Goal: Task Accomplishment & Management: Contribute content

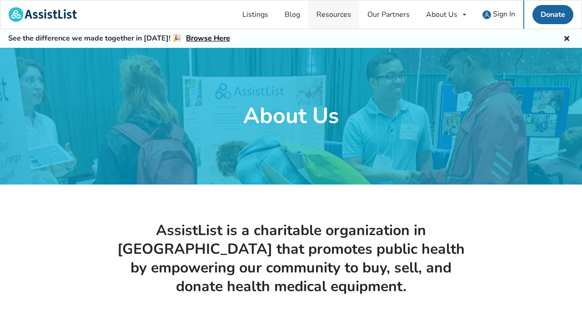
click at [342, 15] on link "Resources" at bounding box center [334, 14] width 51 height 28
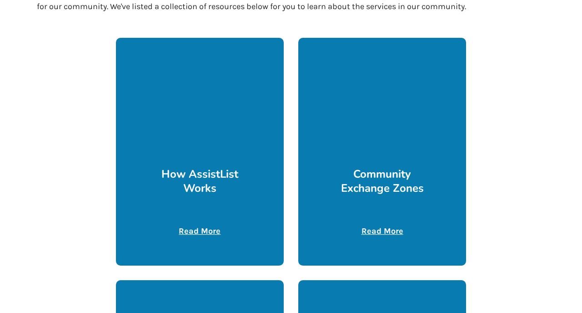
scroll to position [212, 0]
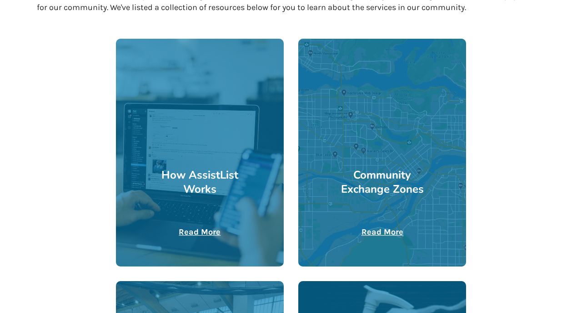
click at [373, 229] on u "Read More" at bounding box center [383, 232] width 42 height 10
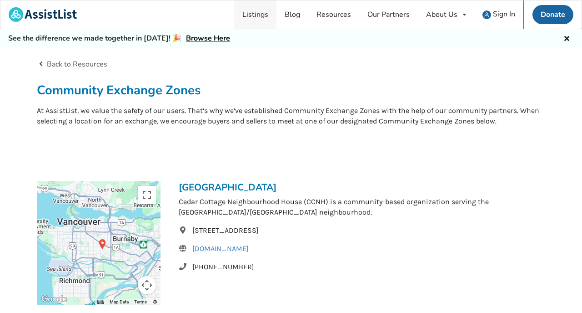
click at [266, 15] on link "Listings" at bounding box center [255, 14] width 42 height 28
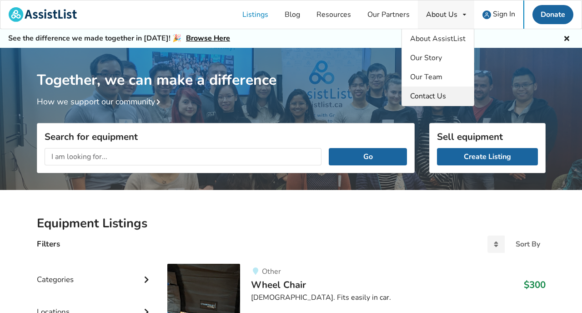
click at [446, 96] on span "Contact Us" at bounding box center [428, 96] width 36 height 10
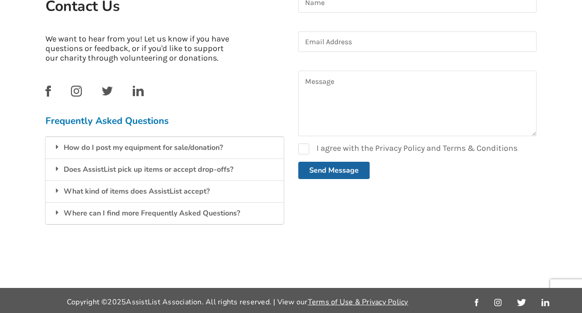
scroll to position [238, 0]
click at [220, 212] on div "Where can I find more Frequently Asked Questions?" at bounding box center [165, 213] width 238 height 22
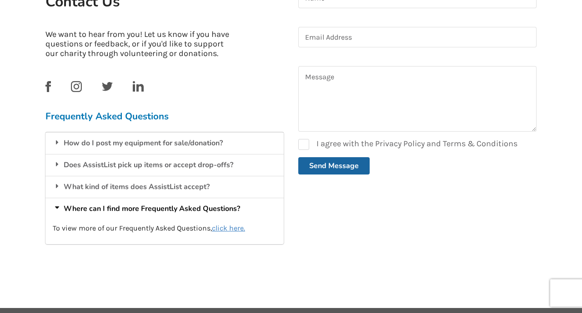
scroll to position [246, 0]
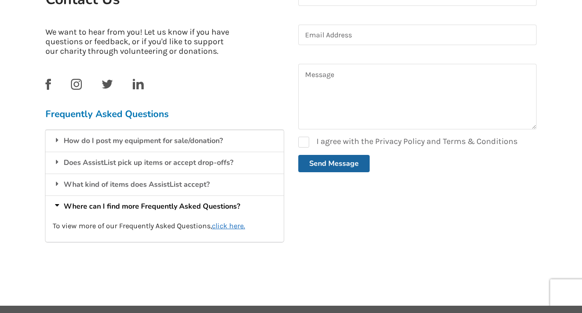
click at [226, 221] on u "click here." at bounding box center [228, 225] width 33 height 9
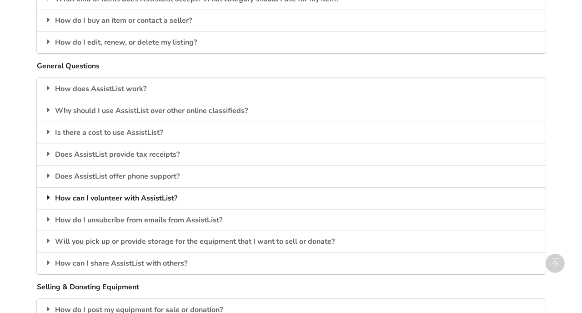
scroll to position [847, 0]
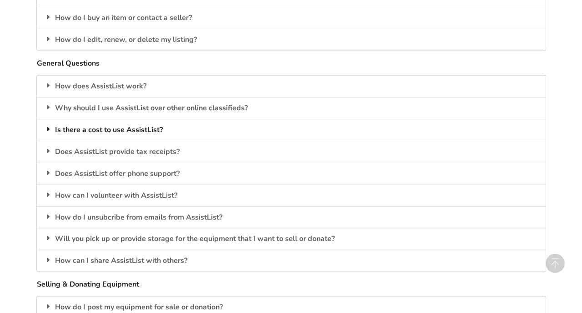
click at [152, 120] on div "Is there a cost to use AssistList?" at bounding box center [291, 130] width 509 height 22
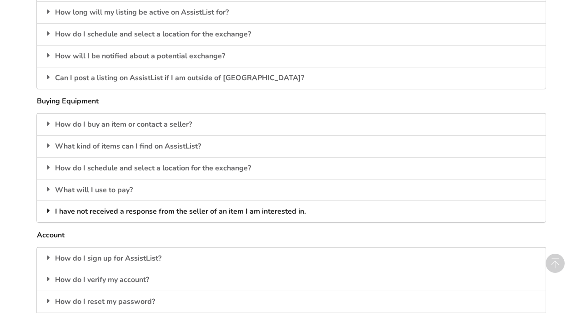
scroll to position [1275, 0]
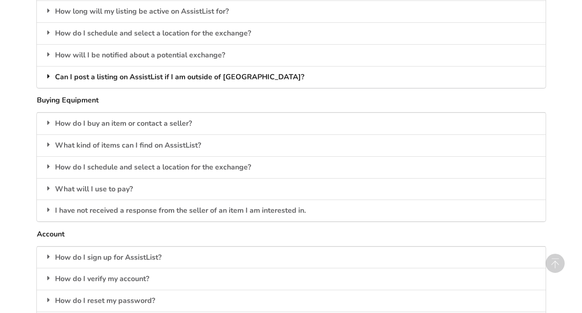
click at [237, 66] on div "Can I post a listing on AssistList if I am outside of [GEOGRAPHIC_DATA]?" at bounding box center [291, 77] width 509 height 22
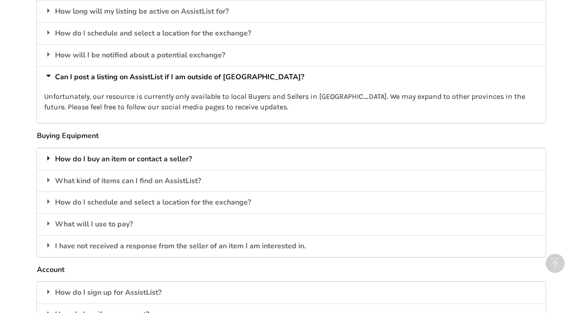
click at [177, 148] on div "How do I buy an item or contact a seller?" at bounding box center [291, 159] width 509 height 22
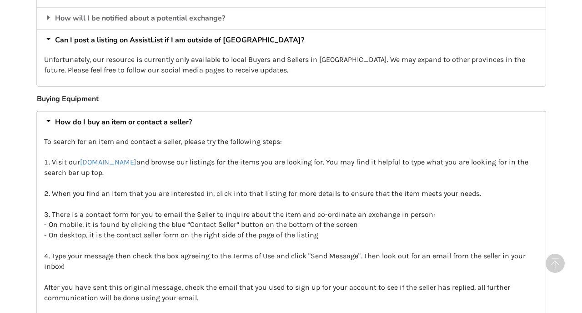
scroll to position [1312, 0]
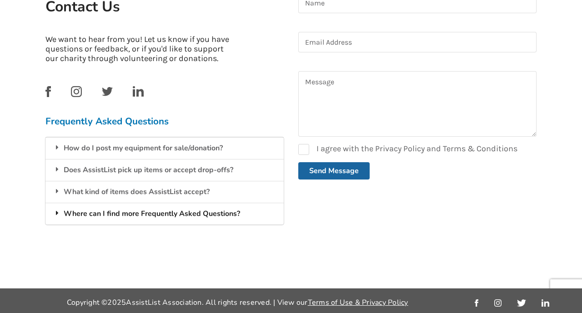
click at [141, 212] on div "Where can I find more Frequently Asked Questions?" at bounding box center [165, 213] width 238 height 22
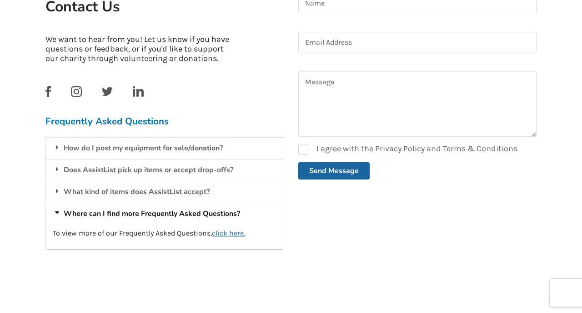
click at [224, 229] on u "click here." at bounding box center [228, 232] width 33 height 9
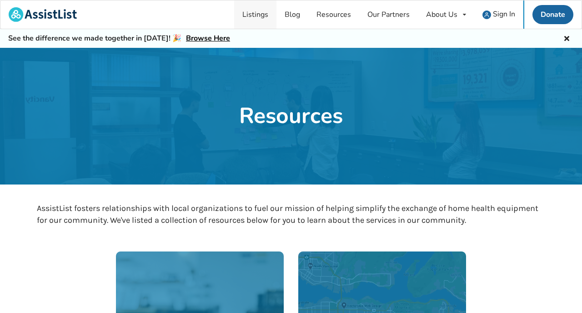
click at [252, 14] on link "Listings" at bounding box center [255, 14] width 42 height 28
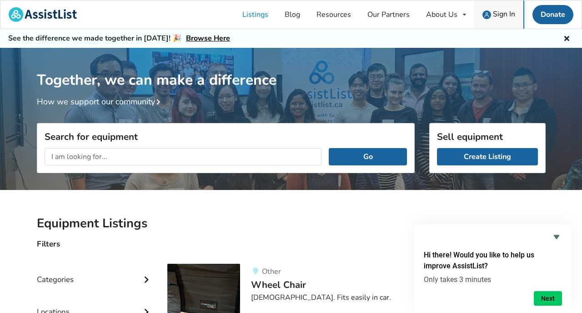
click at [506, 11] on span "Sign In" at bounding box center [504, 14] width 22 height 10
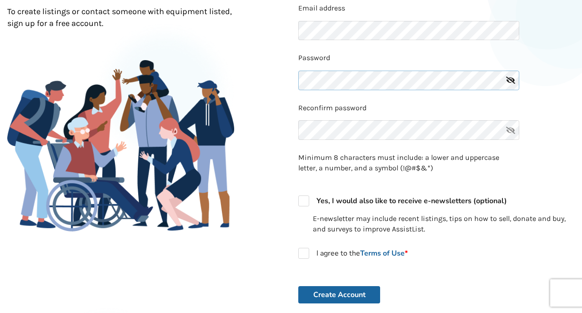
scroll to position [116, 0]
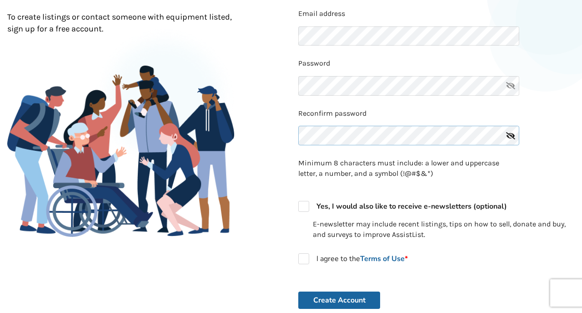
click at [339, 296] on button "Create Account" at bounding box center [339, 299] width 82 height 17
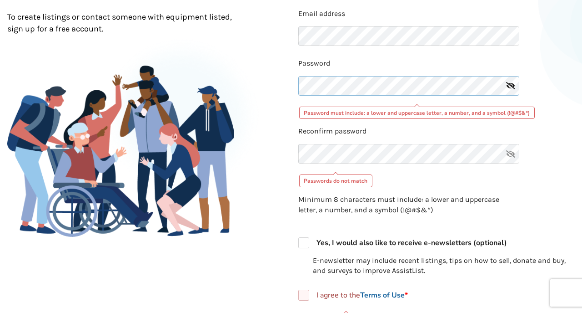
click at [389, 173] on div "Reconfirm password Passwords do not match" at bounding box center [436, 156] width 277 height 61
click at [296, 84] on div "Already a member? Log in . Create Account Email address Password Password must …" at bounding box center [436, 201] width 291 height 502
click at [511, 83] on icon at bounding box center [511, 86] width 18 height 20
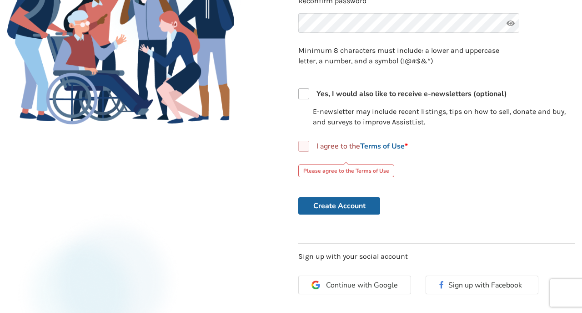
scroll to position [236, 0]
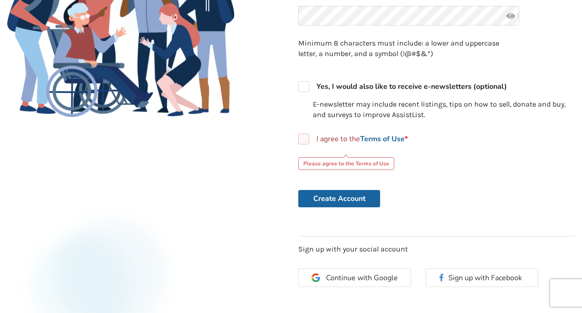
click at [302, 137] on label "I agree to the Terms of Use *" at bounding box center [353, 138] width 110 height 11
checkbox input "true"
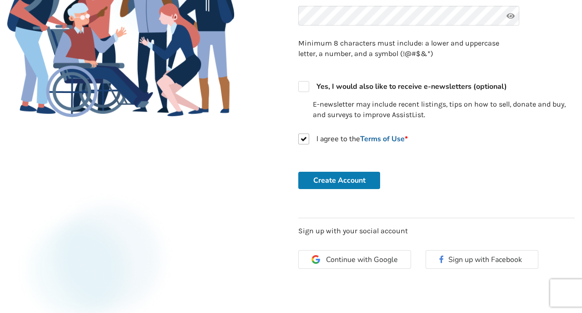
click at [342, 176] on button "Create Account" at bounding box center [339, 180] width 82 height 17
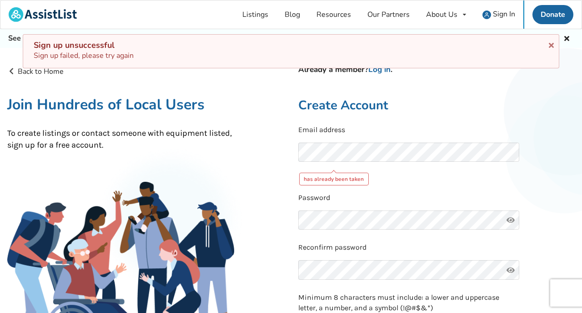
scroll to position [0, 0]
click at [375, 182] on div "Email address has already been taken" at bounding box center [436, 155] width 277 height 61
click at [411, 89] on div "Already a member? Log in . Create Account Email address has already been taken …" at bounding box center [436, 298] width 291 height 465
click at [385, 68] on link "Log in" at bounding box center [380, 69] width 22 height 10
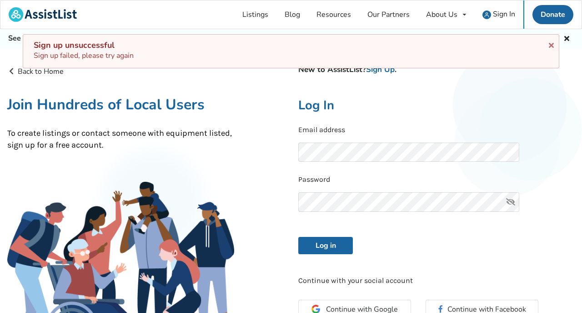
click at [385, 128] on p "Email address" at bounding box center [436, 130] width 277 height 10
click at [505, 16] on span "Sign In" at bounding box center [504, 14] width 22 height 10
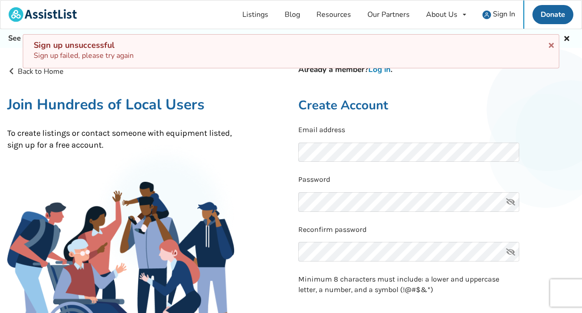
click at [379, 71] on link "Log in" at bounding box center [380, 69] width 22 height 10
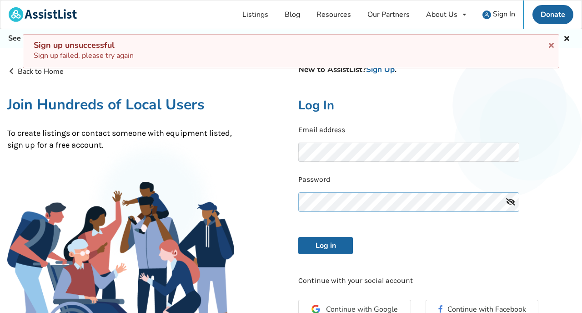
click at [326, 243] on button "Log in" at bounding box center [325, 245] width 55 height 17
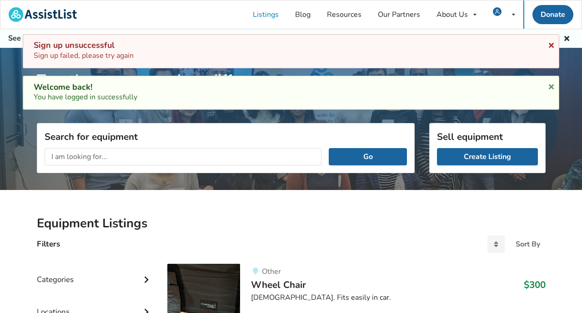
click at [551, 44] on icon at bounding box center [551, 43] width 9 height 7
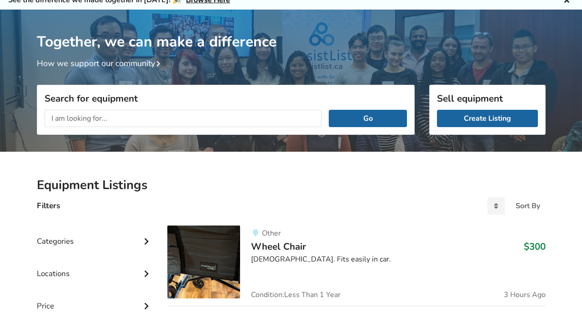
scroll to position [59, 0]
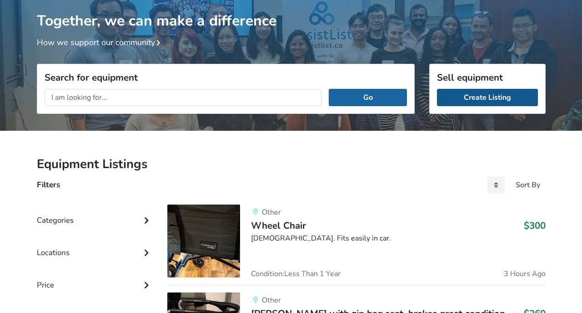
click at [505, 100] on link "Create Listing" at bounding box center [487, 97] width 101 height 17
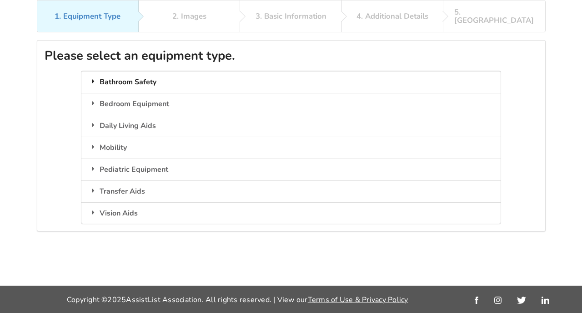
click at [126, 71] on div "Bathroom Safety" at bounding box center [291, 82] width 420 height 22
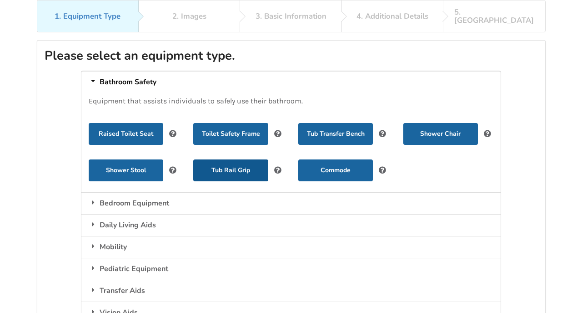
click at [236, 163] on button "Tub Rail Grip" at bounding box center [230, 170] width 75 height 22
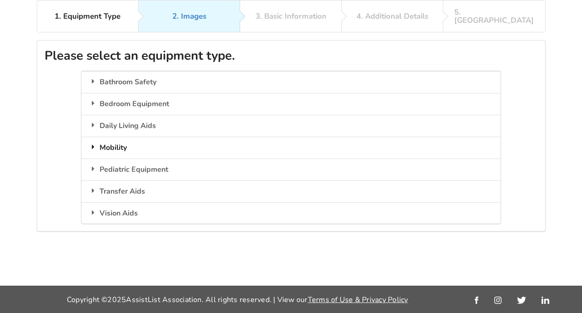
click at [123, 137] on div "Mobility" at bounding box center [291, 148] width 420 height 22
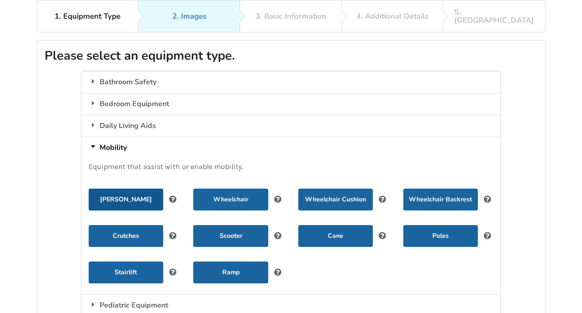
click at [150, 188] on button "Walker" at bounding box center [126, 199] width 75 height 22
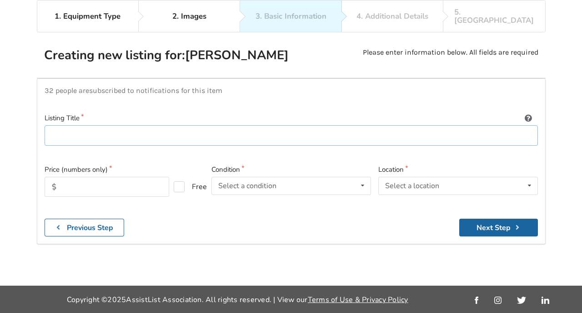
click at [132, 125] on input at bounding box center [292, 135] width 494 height 20
type input "Eclipse Interceptor S940GTX scooter"
click at [121, 181] on input "text" at bounding box center [107, 187] width 125 height 20
type input "2900"
click at [362, 177] on icon at bounding box center [362, 185] width 13 height 17
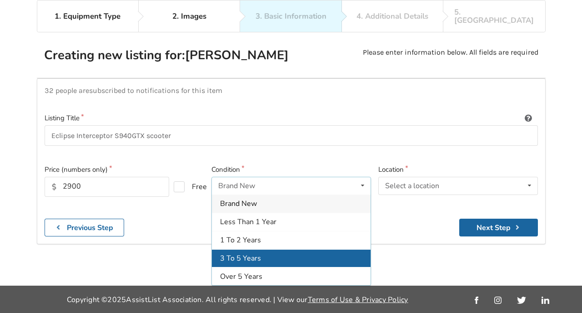
click at [317, 249] on div "3 To 5 Years" at bounding box center [291, 258] width 159 height 18
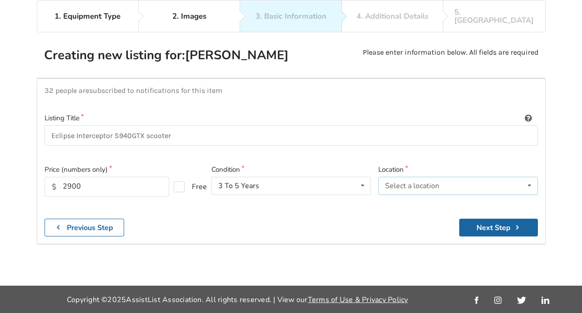
click at [450, 177] on div "Select a location Abbotsford Burnaby Chilliwack Coquitlam Delta Langley Maple R…" at bounding box center [459, 186] width 160 height 18
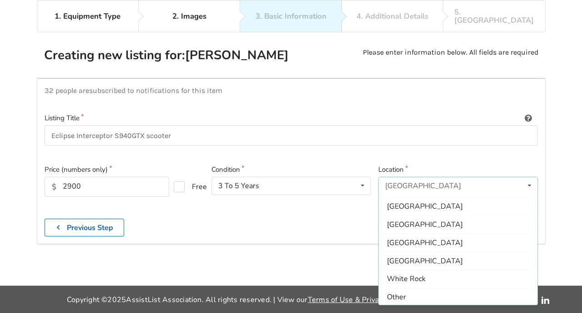
scroll to position [271, 0]
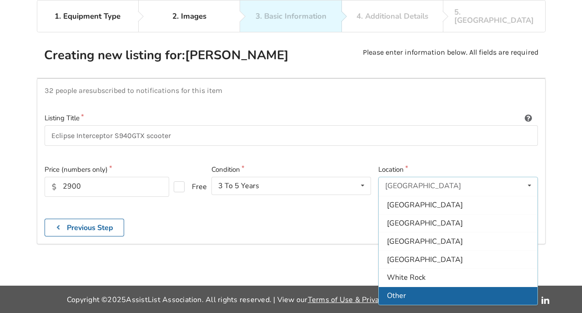
click at [438, 286] on div "Other" at bounding box center [458, 295] width 159 height 18
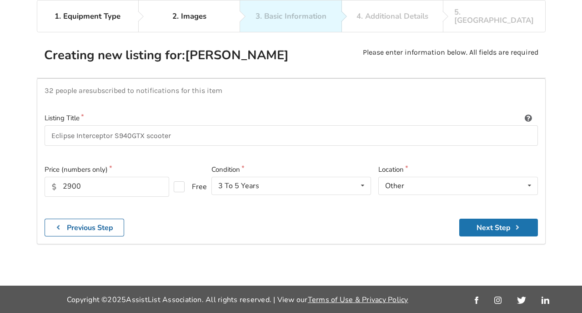
click at [522, 223] on icon "submit" at bounding box center [518, 226] width 9 height 7
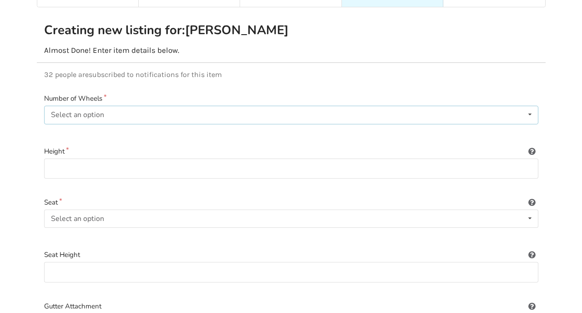
click at [204, 106] on div "Select an option None 2 3 4" at bounding box center [291, 115] width 495 height 18
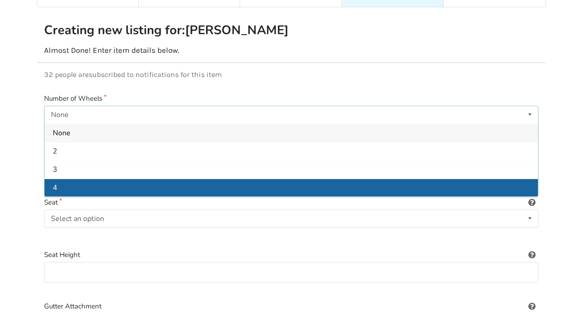
click at [157, 178] on div "4" at bounding box center [292, 187] width 494 height 18
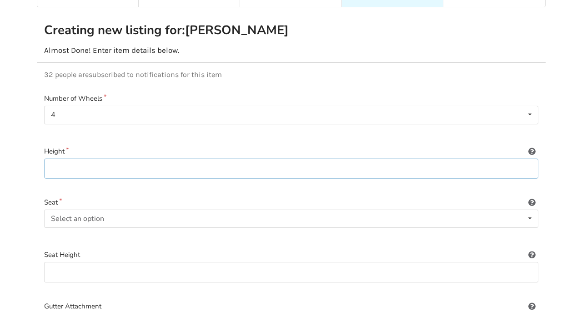
click at [143, 159] on input at bounding box center [291, 168] width 495 height 20
click at [121, 209] on div "Select an option Included Not included" at bounding box center [291, 218] width 495 height 18
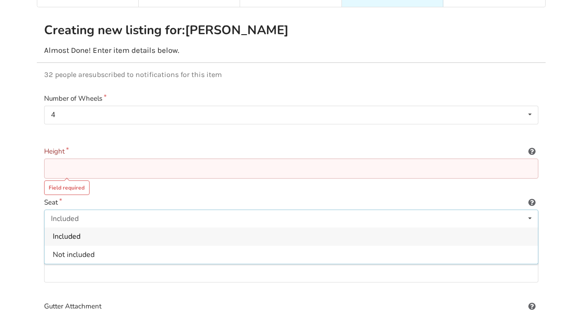
click at [115, 227] on div "Included" at bounding box center [292, 236] width 494 height 18
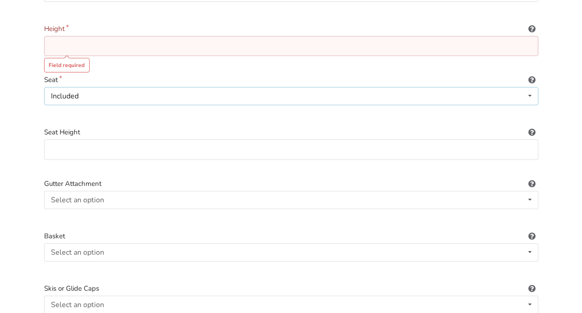
scroll to position [212, 0]
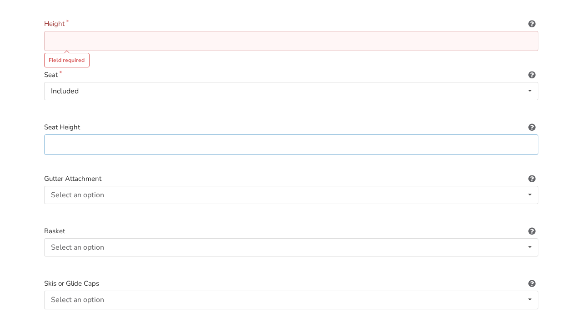
click at [112, 134] on input at bounding box center [291, 144] width 495 height 20
type input "Adjustable"
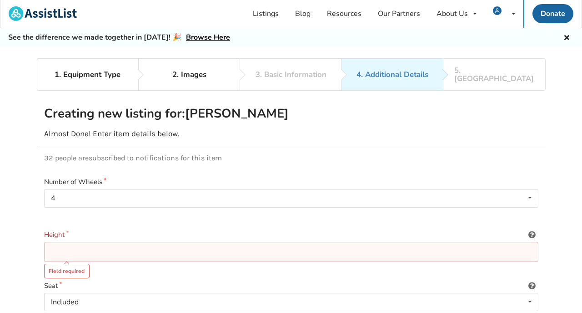
scroll to position [0, 0]
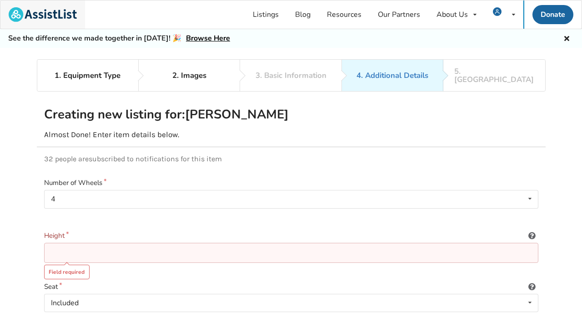
scroll to position [84, 0]
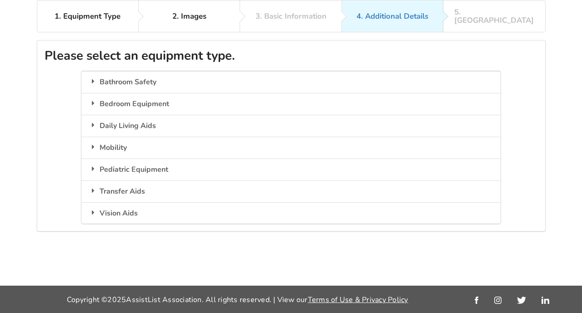
scroll to position [59, 0]
click at [104, 137] on div "Mobility" at bounding box center [291, 148] width 420 height 22
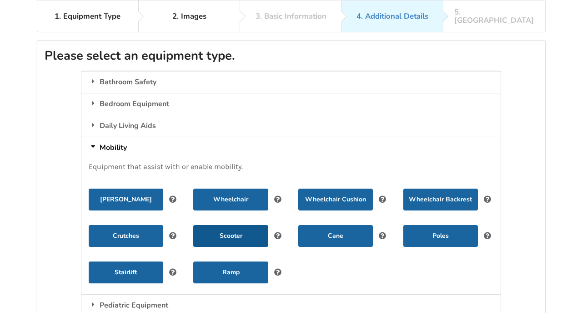
click at [242, 226] on button "Scooter" at bounding box center [230, 236] width 75 height 22
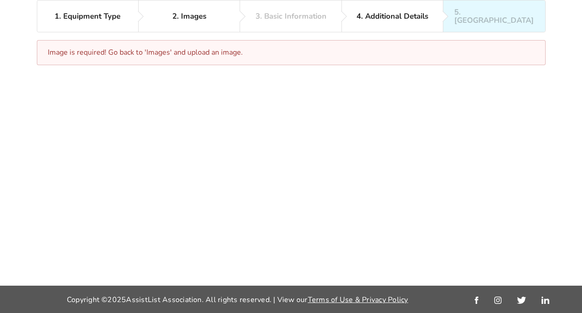
scroll to position [59, 0]
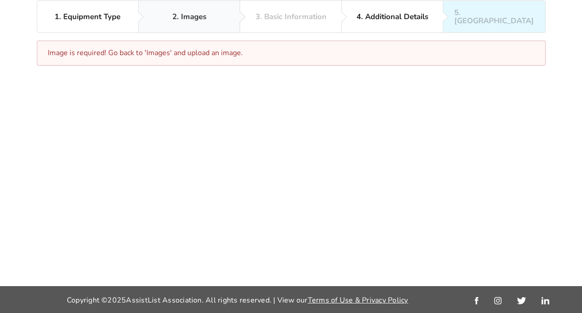
click at [204, 16] on div "2. Images" at bounding box center [189, 17] width 34 height 8
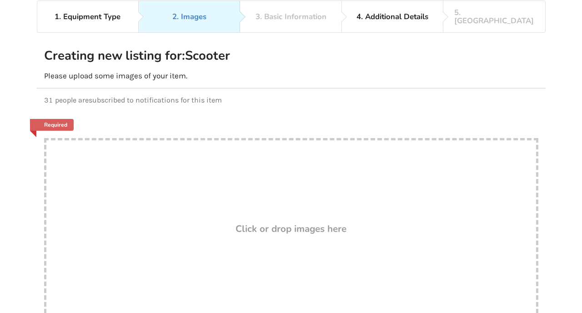
click at [176, 183] on div "Drop here! Click or drop images here" at bounding box center [291, 229] width 495 height 182
type input "C:\fakepath\IMG_0106.jpeg"
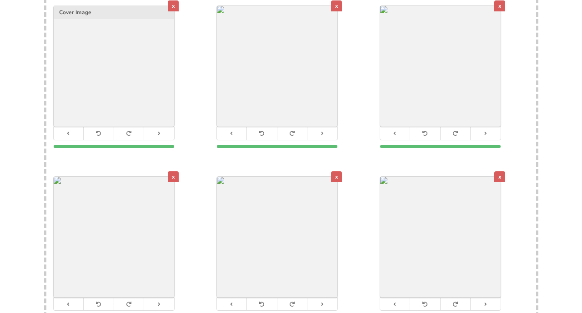
scroll to position [164, 0]
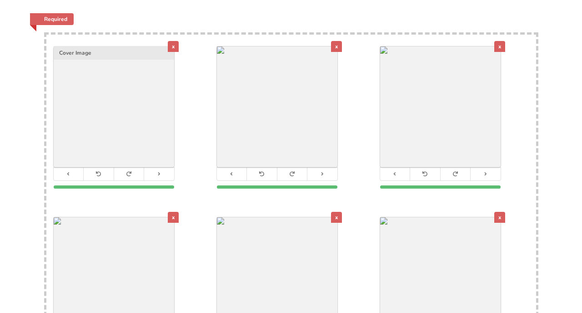
click at [174, 41] on div "x" at bounding box center [173, 46] width 11 height 11
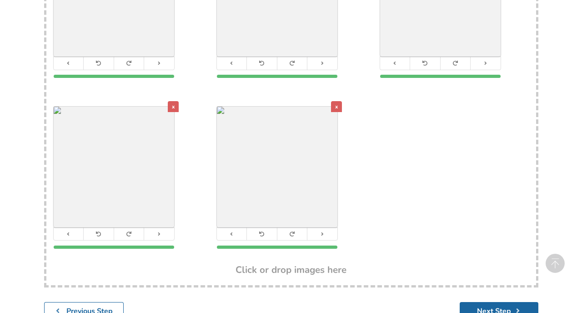
scroll to position [284, 0]
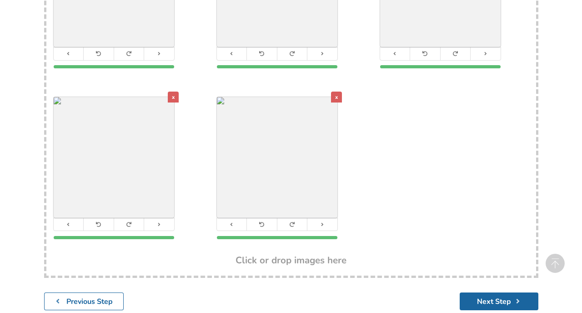
click at [302, 254] on h3 "Click or drop images here" at bounding box center [291, 260] width 111 height 12
type input "C:\fakepath\IMG_0103.jpeg"
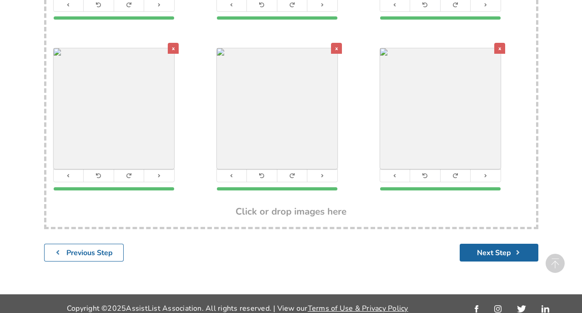
scroll to position [333, 0]
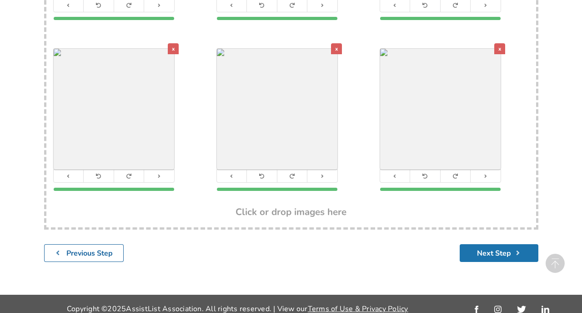
click at [485, 244] on button "Next Step" at bounding box center [499, 253] width 79 height 18
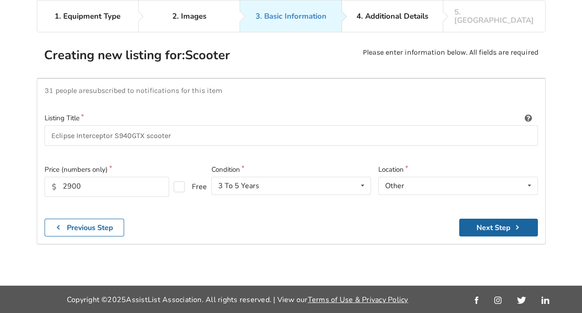
scroll to position [84, 0]
click at [529, 177] on icon at bounding box center [529, 185] width 13 height 17
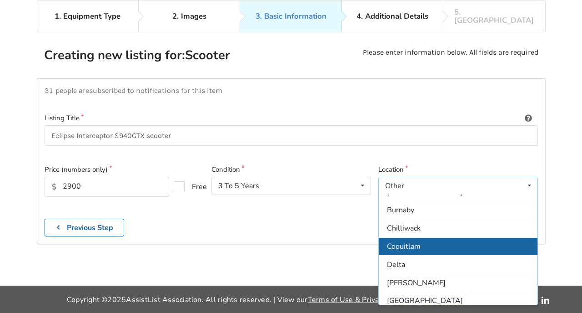
scroll to position [21, 0]
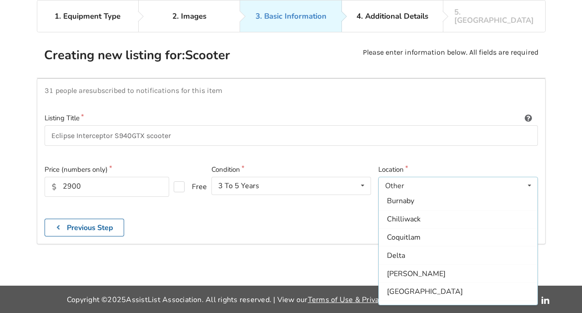
click at [431, 177] on div "Other Abbotsford Burnaby Chilliwack Coquitlam Delta Langley Maple Ridge Mission…" at bounding box center [459, 186] width 160 height 18
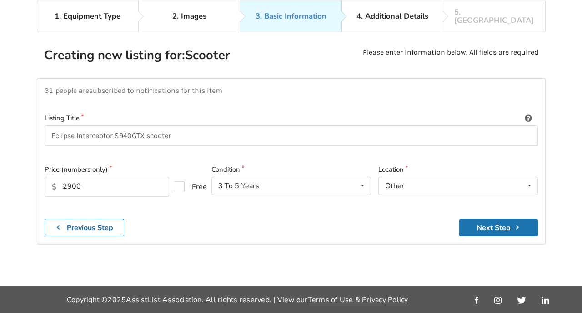
click at [491, 218] on button "Next Step" at bounding box center [499, 227] width 79 height 18
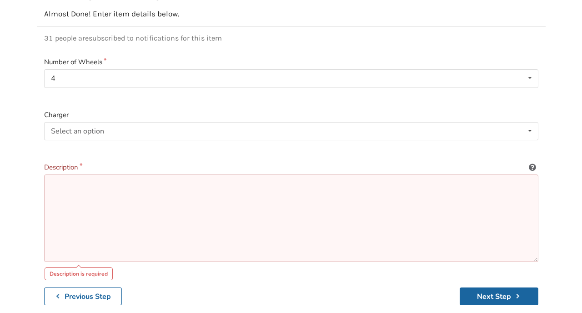
scroll to position [121, 0]
click at [137, 121] on div "Select an option Included Not included" at bounding box center [291, 130] width 495 height 18
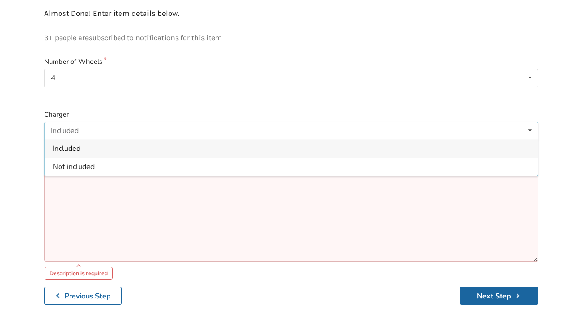
click at [132, 141] on div "Included" at bounding box center [292, 148] width 494 height 18
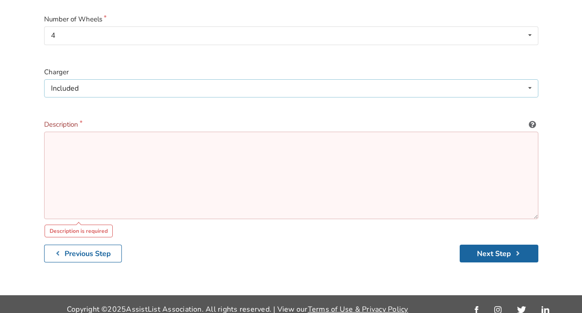
scroll to position [163, 0]
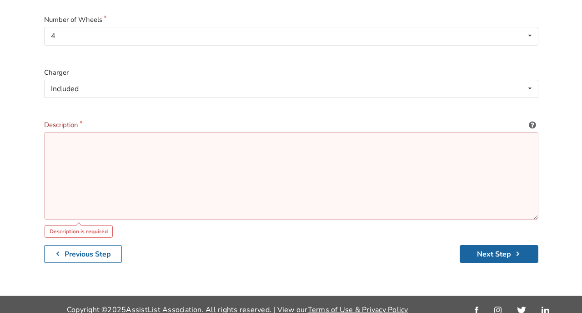
click at [88, 132] on textarea at bounding box center [291, 175] width 495 height 87
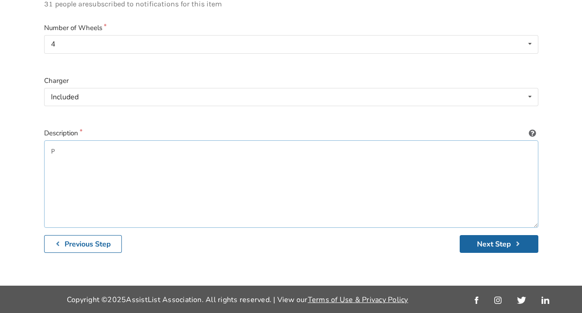
scroll to position [145, 0]
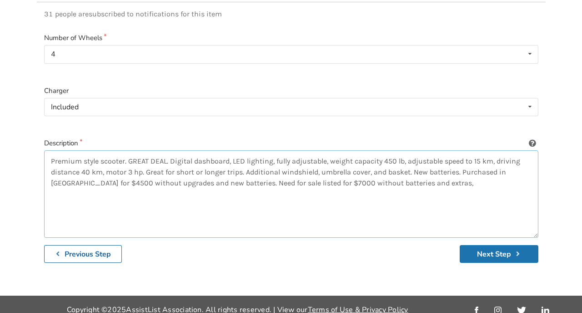
type textarea "Premium style scooter. GREAT DEAL. Digital dashboard, LED lighting, fully adjus…"
click at [490, 247] on button "Next Step" at bounding box center [499, 254] width 79 height 18
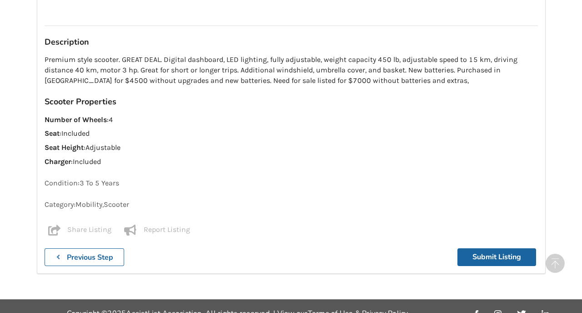
scroll to position [612, 0]
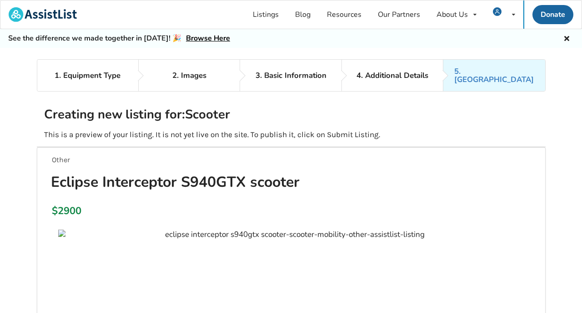
scroll to position [0, 0]
click at [306, 172] on h1 "Eclipse Interceptor S940GTX scooter" at bounding box center [213, 181] width 339 height 19
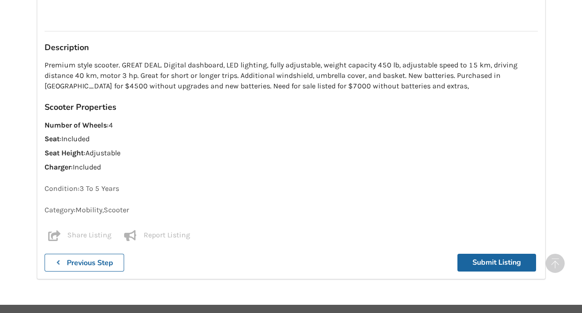
scroll to position [875, 0]
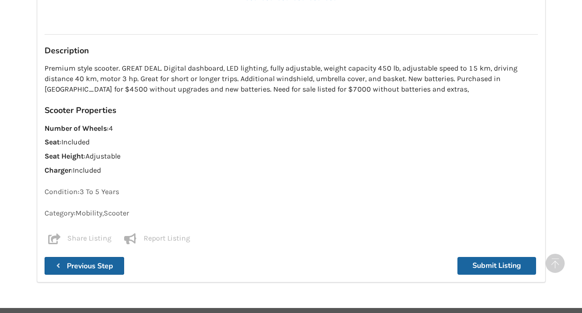
click at [112, 261] on b "Previous Step" at bounding box center [90, 266] width 46 height 10
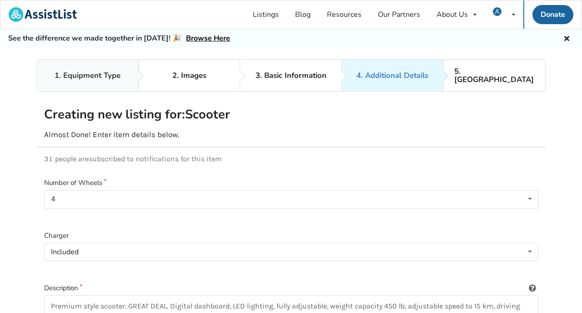
click at [113, 71] on div "1. Equipment Type" at bounding box center [88, 75] width 66 height 8
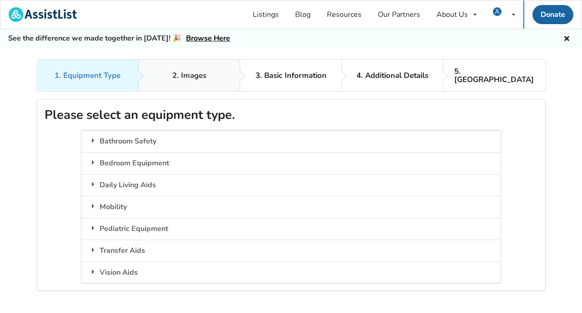
click at [180, 71] on div "2. Images" at bounding box center [189, 75] width 34 height 8
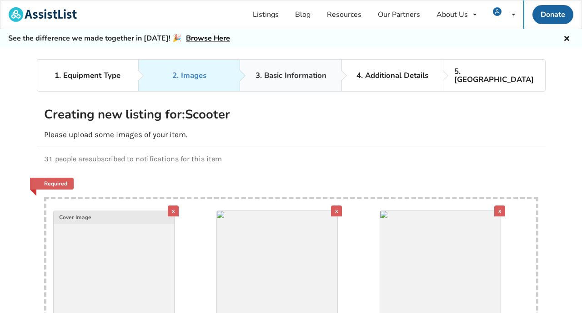
click at [262, 71] on div "3. Basic Information" at bounding box center [291, 75] width 71 height 8
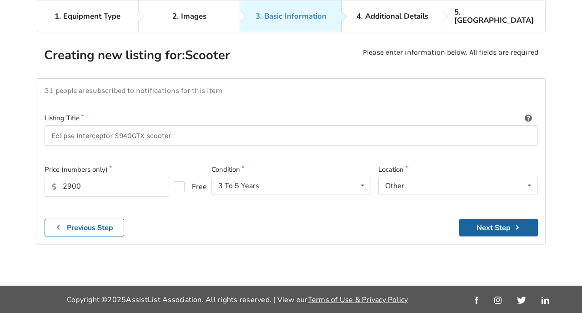
scroll to position [63, 0]
click at [179, 125] on input "Eclipse Interceptor S940GTX scooter" at bounding box center [292, 135] width 494 height 20
type input "Eclipse Interceptor S940GTX scooter ([GEOGRAPHIC_DATA])"
click at [482, 218] on button "Next Step" at bounding box center [499, 227] width 79 height 18
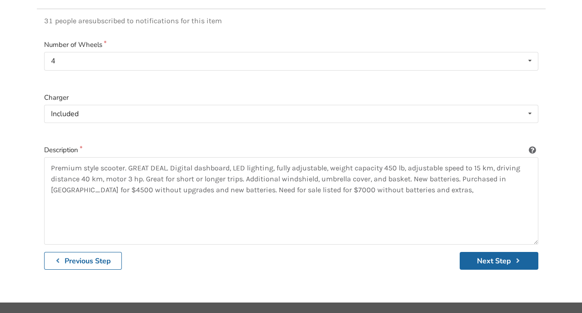
scroll to position [140, 0]
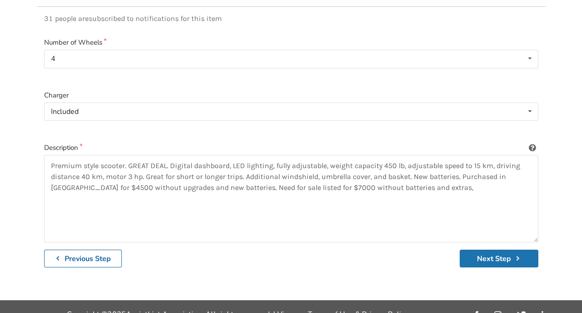
click at [490, 249] on button "Next Step" at bounding box center [499, 258] width 79 height 18
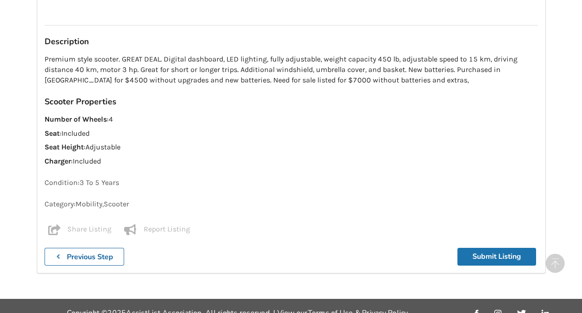
scroll to position [903, 0]
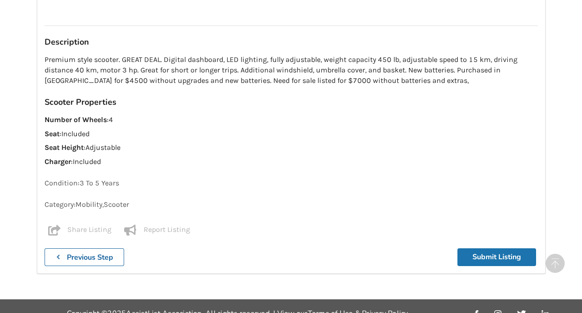
click at [498, 248] on button "Submit Listing" at bounding box center [497, 257] width 79 height 18
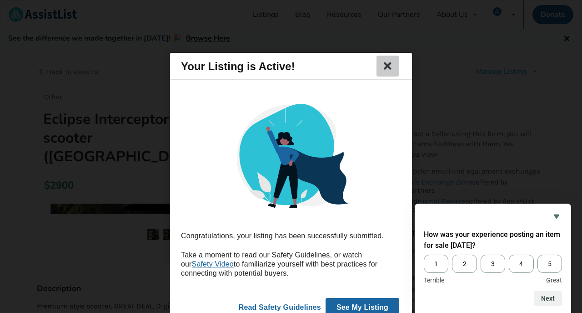
click at [394, 62] on icon at bounding box center [388, 66] width 13 height 11
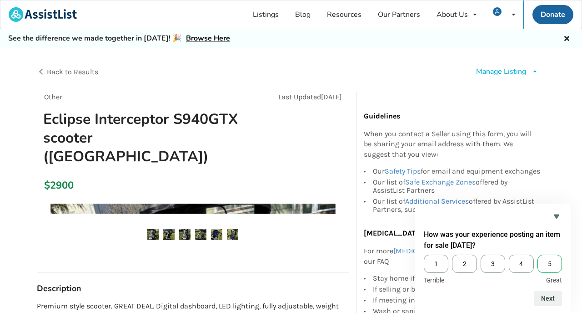
click at [547, 260] on span "5" at bounding box center [550, 263] width 25 height 18
click at [538, 254] on input "5" at bounding box center [538, 254] width 0 height 0
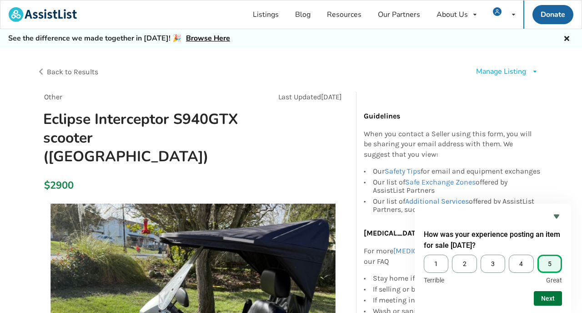
click at [547, 293] on button "Next" at bounding box center [548, 298] width 28 height 15
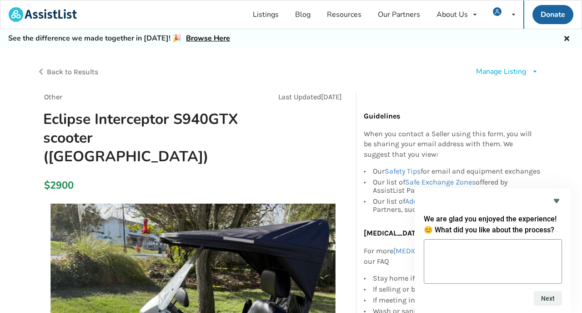
click at [490, 256] on textarea at bounding box center [493, 261] width 138 height 45
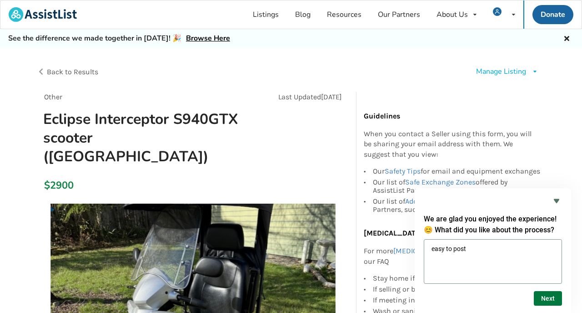
type textarea "easy to post"
click at [540, 296] on button "Next" at bounding box center [548, 298] width 28 height 15
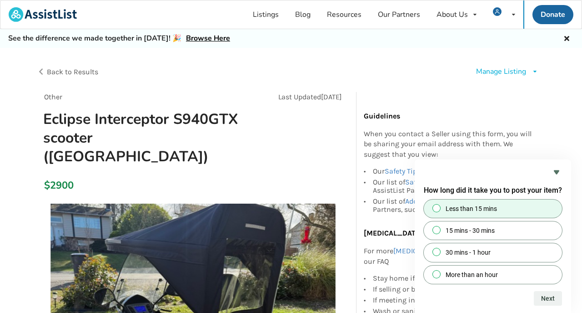
click at [490, 211] on span "Less than 15 mins" at bounding box center [471, 208] width 51 height 9
click at [440, 211] on input "Less than 15 mins" at bounding box center [437, 208] width 6 height 6
radio input "true"
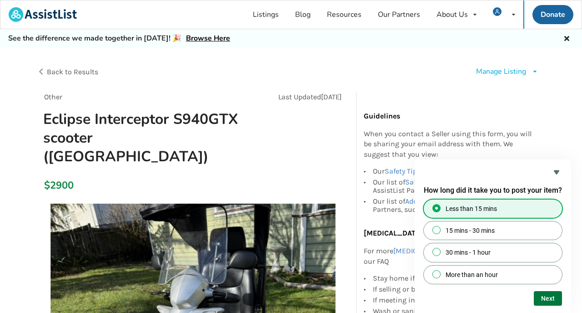
click at [551, 298] on button "Next" at bounding box center [548, 298] width 28 height 15
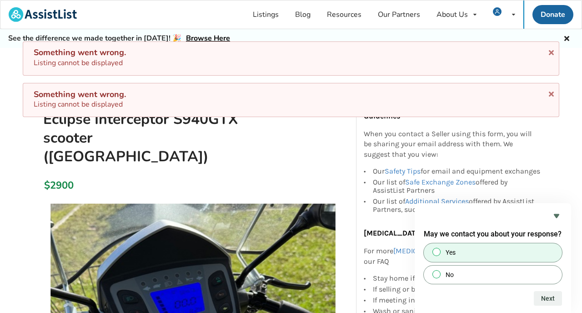
click at [494, 255] on label "Yes" at bounding box center [493, 252] width 138 height 18
click at [440, 255] on input "Yes" at bounding box center [437, 252] width 6 height 6
radio input "true"
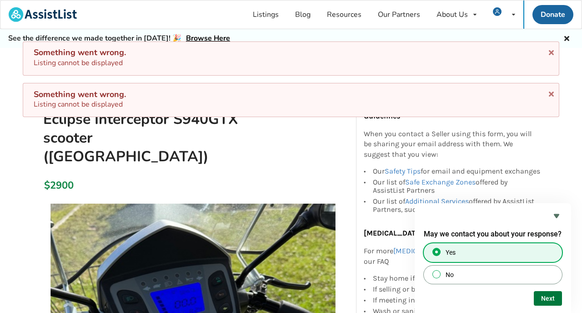
click at [551, 294] on button "Next" at bounding box center [548, 298] width 28 height 15
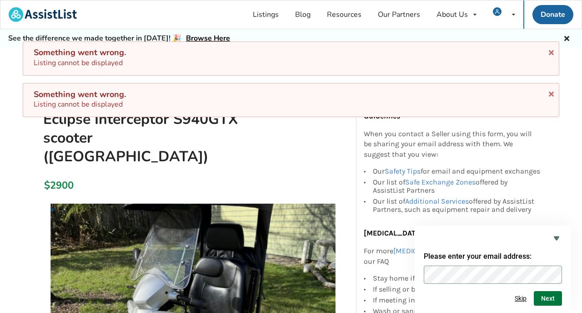
click at [550, 294] on button "Next" at bounding box center [548, 298] width 28 height 15
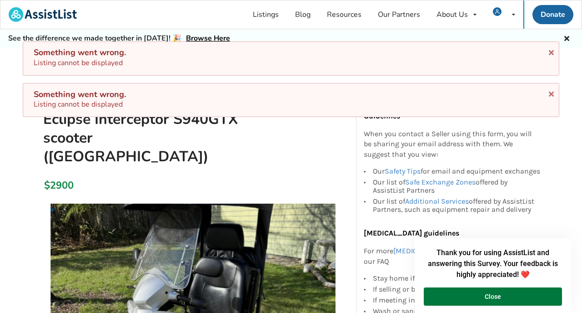
click at [515, 298] on button "Close" at bounding box center [493, 296] width 138 height 18
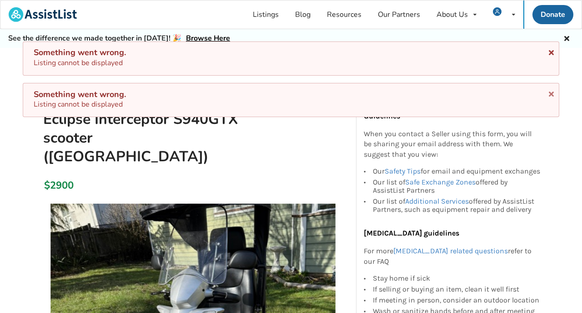
click at [549, 50] on icon at bounding box center [551, 50] width 9 height 7
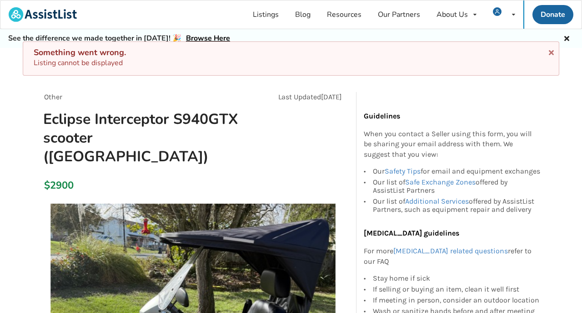
click at [551, 60] on div "Something went wrong. Listing cannot be displayed" at bounding box center [291, 58] width 537 height 34
click at [551, 52] on icon at bounding box center [551, 50] width 9 height 7
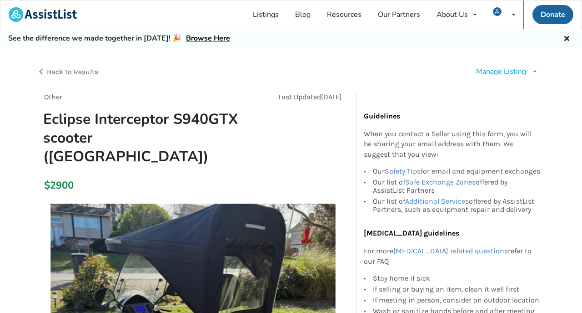
click at [519, 71] on div "Manage Listing" at bounding box center [501, 71] width 50 height 10
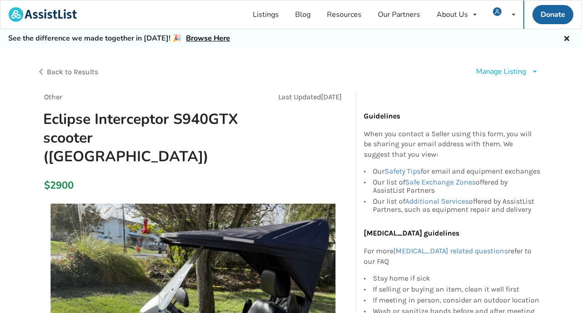
click at [447, 119] on p "Guidelines" at bounding box center [452, 116] width 177 height 10
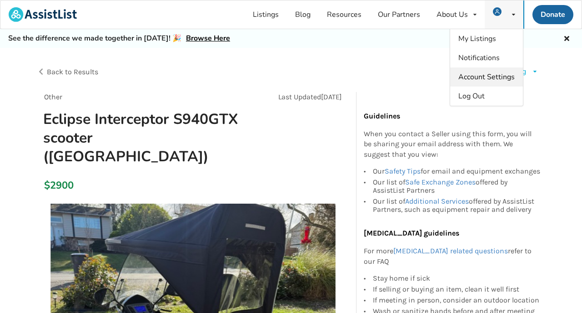
click at [493, 72] on span "Account Settings" at bounding box center [487, 77] width 56 height 10
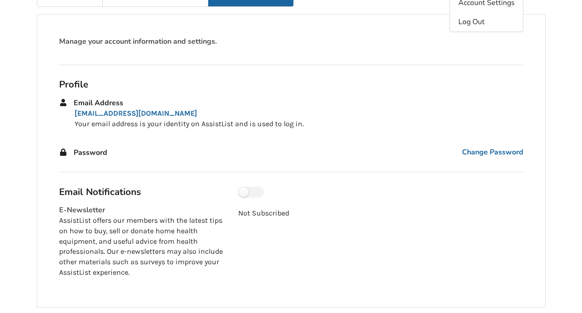
scroll to position [67, 0]
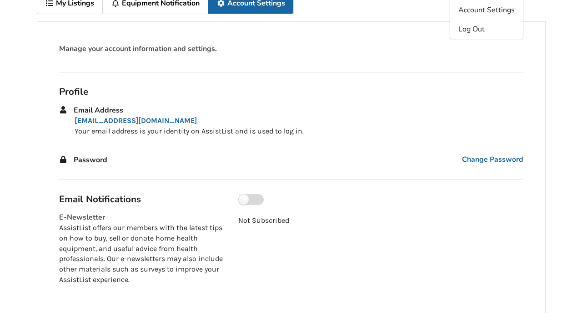
click at [257, 197] on label at bounding box center [250, 199] width 25 height 11
checkbox input "true"
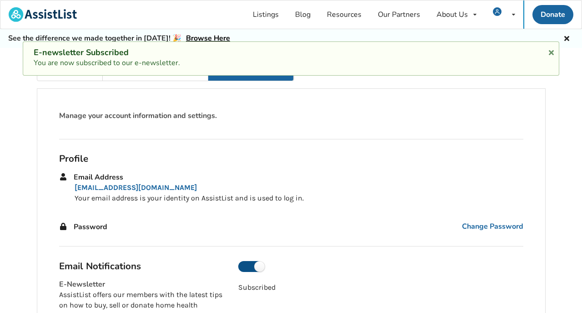
scroll to position [0, 0]
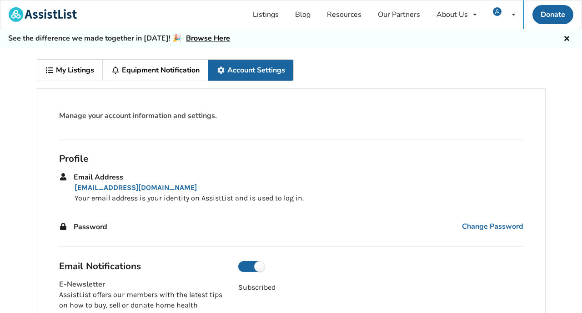
click at [549, 54] on icon at bounding box center [551, 50] width 9 height 7
click at [268, 16] on link "Listings" at bounding box center [266, 14] width 42 height 28
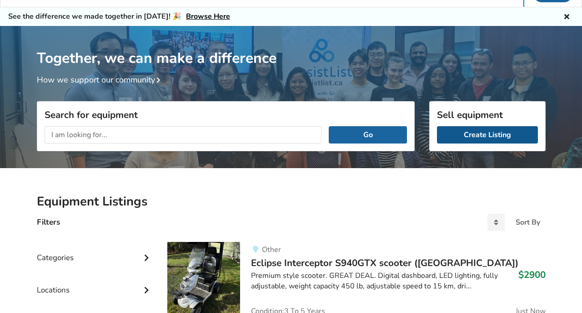
click at [471, 129] on link "Create Listing" at bounding box center [487, 134] width 101 height 17
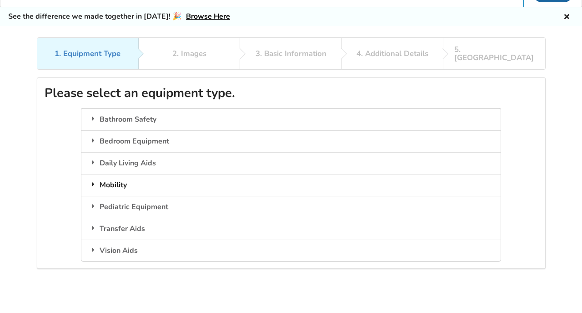
click at [126, 174] on div "Mobility" at bounding box center [291, 185] width 420 height 22
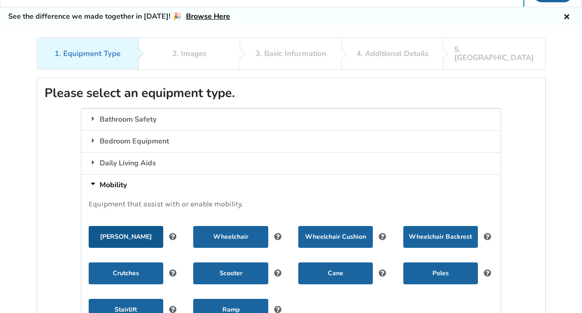
click at [127, 226] on button "Walker" at bounding box center [126, 237] width 75 height 22
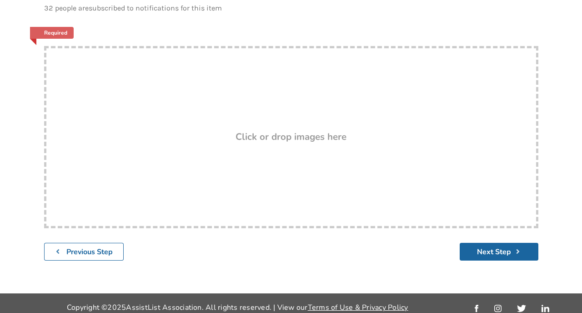
scroll to position [150, 0]
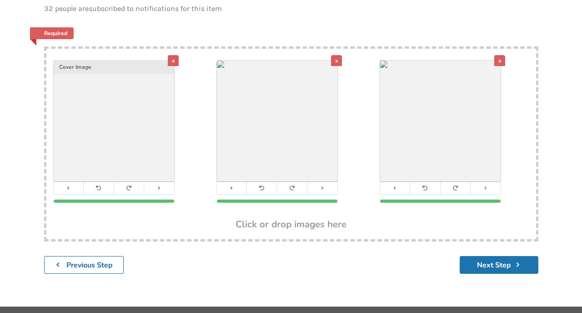
click at [493, 256] on button "Next Step" at bounding box center [499, 265] width 79 height 18
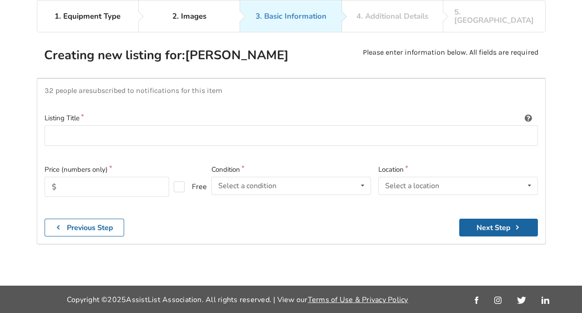
scroll to position [84, 0]
click at [166, 125] on input at bounding box center [292, 135] width 494 height 20
type input "AirGo Walker"
click at [132, 177] on input "text" at bounding box center [107, 187] width 125 height 20
type input "60"
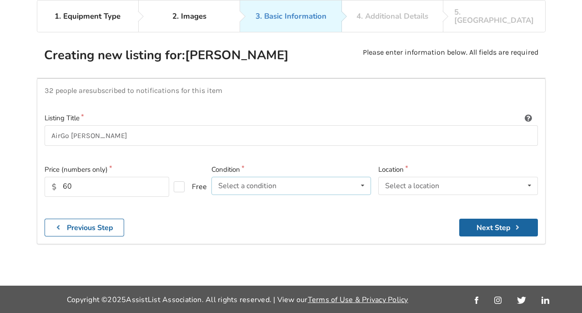
click at [364, 177] on icon at bounding box center [362, 185] width 13 height 17
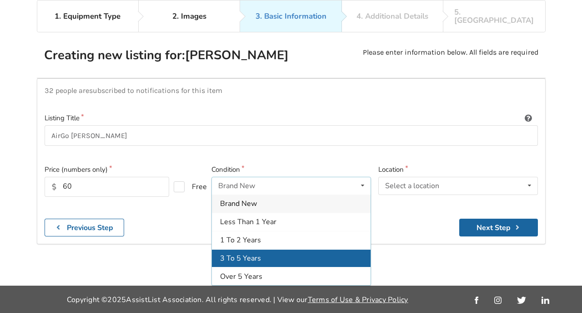
click at [294, 249] on div "3 To 5 Years" at bounding box center [291, 258] width 159 height 18
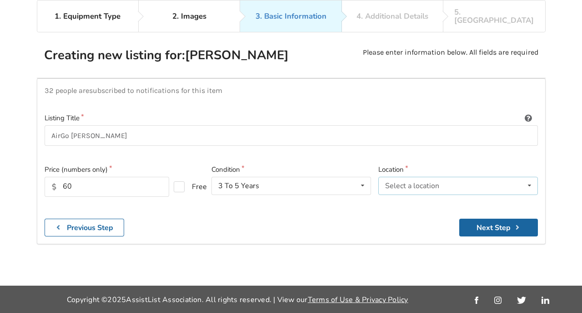
click at [531, 177] on icon at bounding box center [529, 185] width 13 height 17
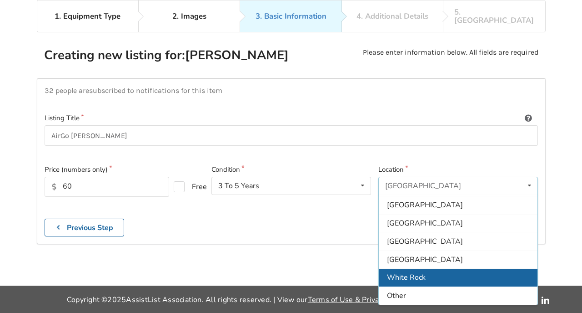
scroll to position [271, 0]
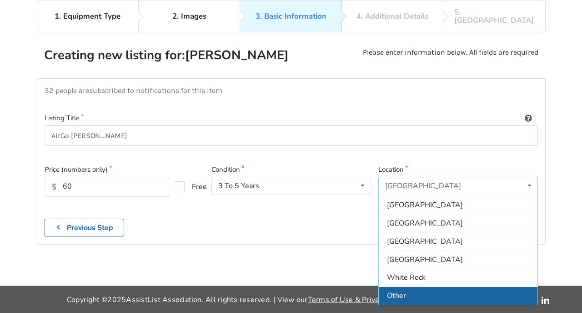
click at [408, 286] on div "Other" at bounding box center [458, 295] width 159 height 18
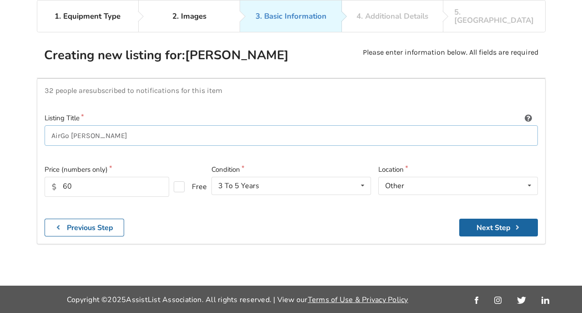
click at [106, 125] on input "AirGo Walker" at bounding box center [292, 135] width 494 height 20
type input "AirGo [PERSON_NAME] ([GEOGRAPHIC_DATA] or [GEOGRAPHIC_DATA])"
click at [506, 218] on button "Next Step" at bounding box center [499, 227] width 79 height 18
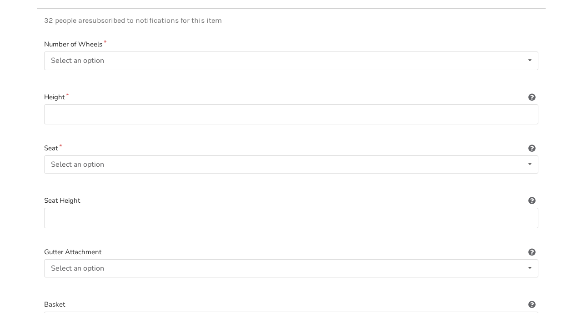
scroll to position [140, 0]
click at [122, 153] on div "Select an option Included Not included" at bounding box center [291, 162] width 495 height 18
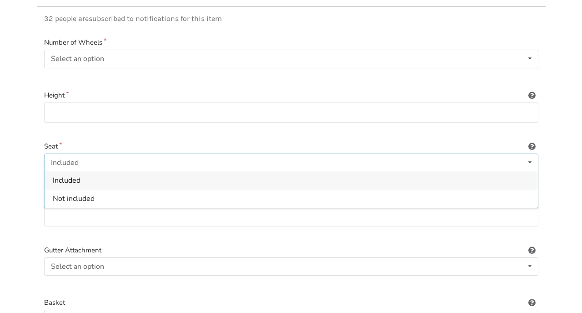
click at [111, 171] on div "Included" at bounding box center [292, 180] width 494 height 18
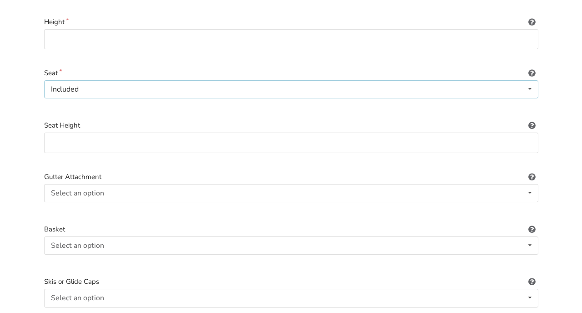
scroll to position [214, 0]
click at [128, 183] on div "Select an option Included Not included" at bounding box center [291, 192] width 495 height 18
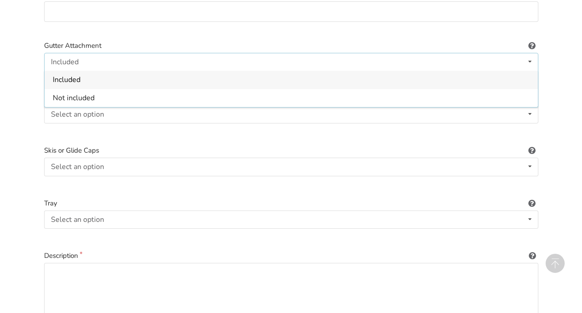
scroll to position [345, 0]
click at [124, 157] on div "Select an option Included Not included" at bounding box center [291, 166] width 495 height 18
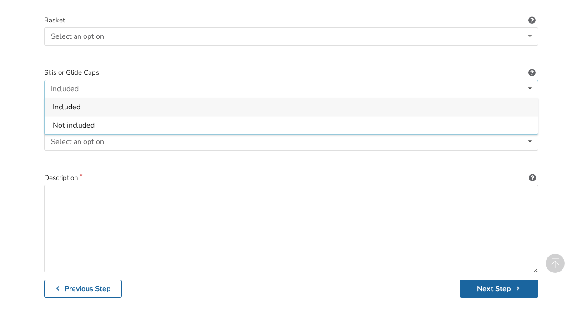
scroll to position [425, 0]
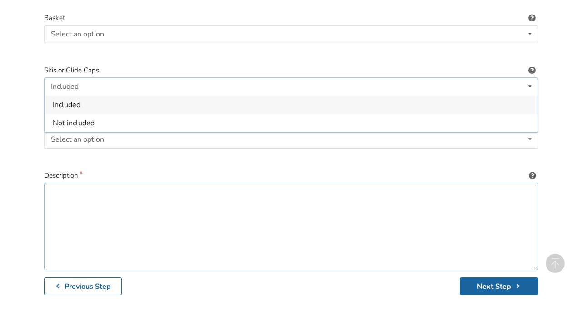
click at [99, 184] on textarea at bounding box center [291, 225] width 495 height 87
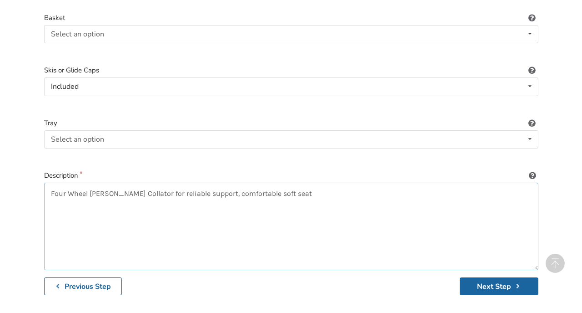
click at [264, 182] on textarea "Four Wheel Walker Collator for reliable support, comfortable soft seat" at bounding box center [291, 225] width 495 height 87
click at [313, 182] on textarea "Four Wheel Walker Collator for reliable support, comfortable soft fold up seat" at bounding box center [291, 225] width 495 height 87
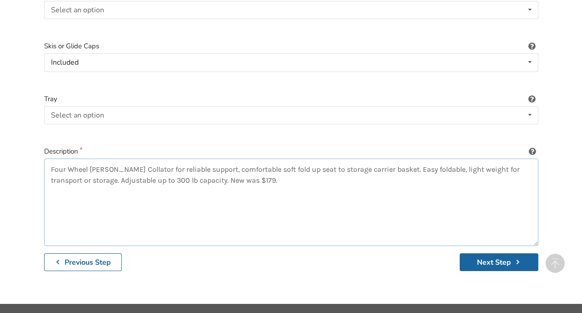
scroll to position [454, 0]
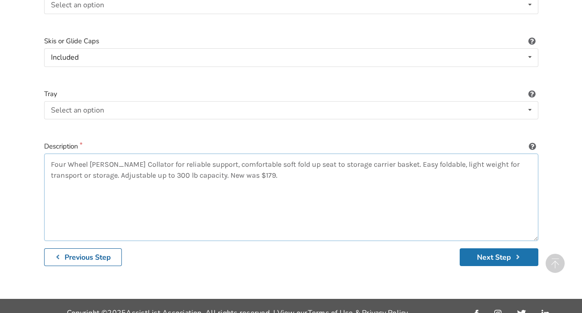
type textarea "Four Wheel Walker Collator for reliable support, comfortable soft fold up seat …"
click at [479, 248] on button "Next Step" at bounding box center [499, 257] width 79 height 18
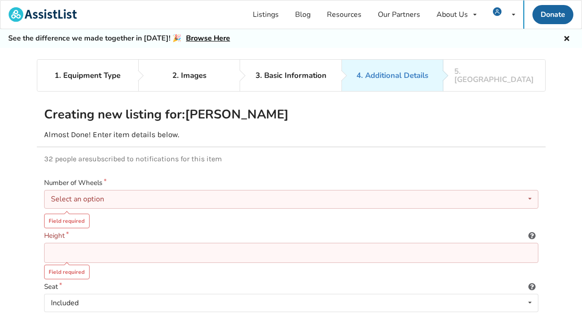
click at [204, 190] on div "Select an option None 2 3 4" at bounding box center [291, 199] width 495 height 18
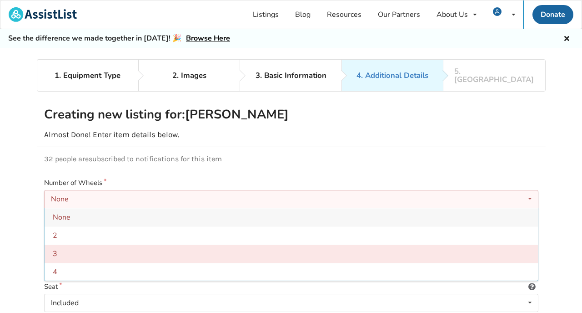
click at [106, 253] on div "3" at bounding box center [292, 253] width 494 height 18
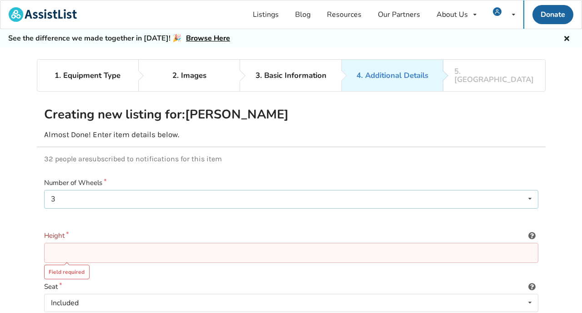
click at [530, 190] on icon at bounding box center [530, 198] width 13 height 17
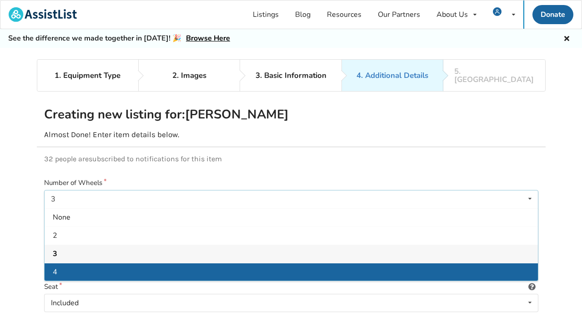
click at [108, 264] on div "4" at bounding box center [292, 271] width 494 height 18
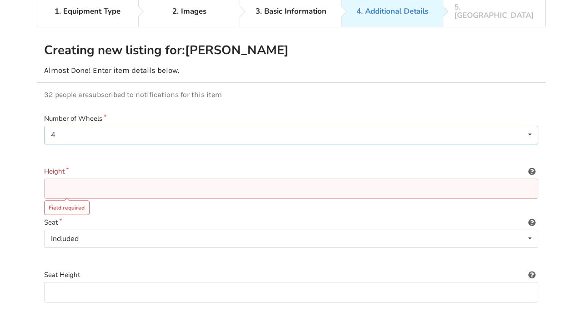
scroll to position [71, 0]
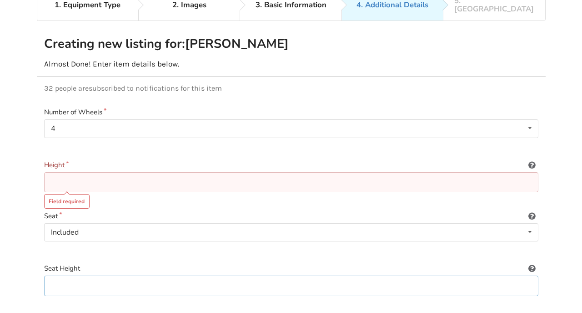
click at [122, 279] on input at bounding box center [291, 285] width 495 height 20
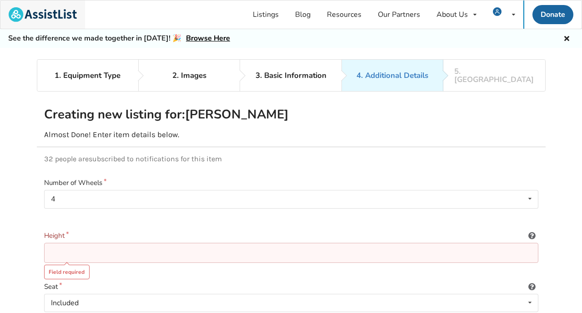
scroll to position [0, 0]
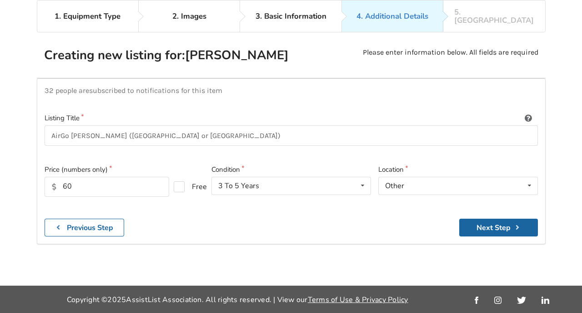
scroll to position [60, 0]
click at [491, 218] on button "Next Step" at bounding box center [499, 227] width 79 height 18
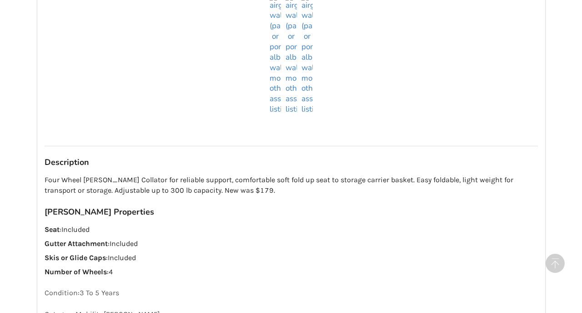
scroll to position [802, 0]
click at [381, 174] on p "Four Wheel Walker Collator for reliable support, comfortable soft fold up seat …" at bounding box center [292, 184] width 494 height 21
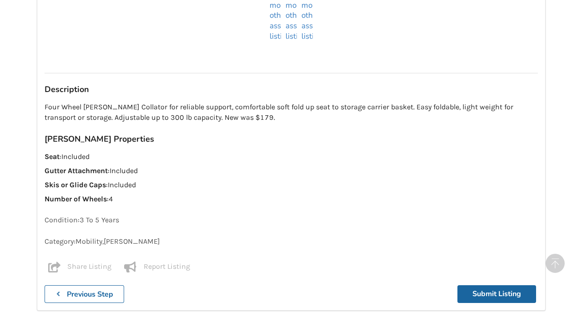
click at [427, 102] on p "Four Wheel Walker Collator for reliable support, comfortable soft fold up seat …" at bounding box center [292, 112] width 494 height 21
click at [110, 289] on b "Previous Step" at bounding box center [90, 294] width 46 height 10
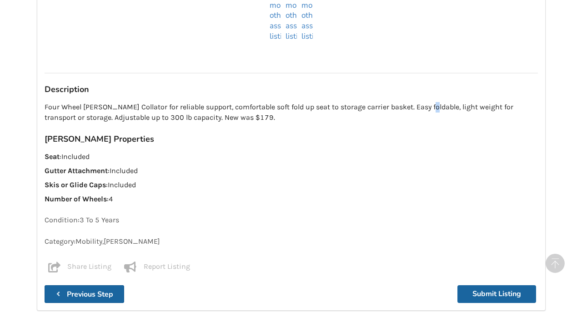
scroll to position [455, 0]
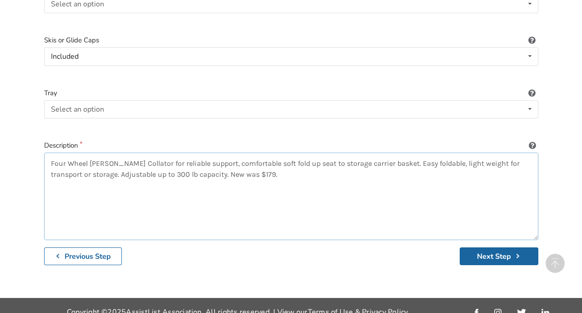
click at [75, 162] on textarea "Four Wheel Walker Collator for reliable support, comfortable soft fold up seat …" at bounding box center [291, 195] width 495 height 87
type textarea "Four Wheel Walker Collator for reliable support, comfortable soft fold up seat …"
click at [479, 247] on button "Next Step" at bounding box center [499, 256] width 79 height 18
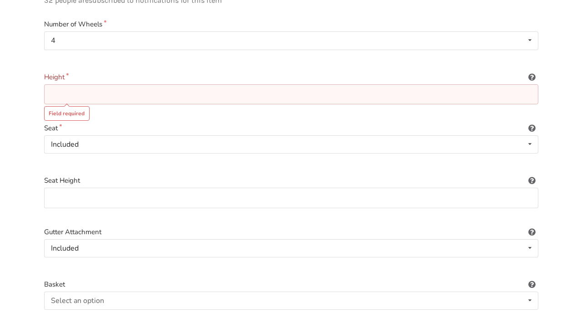
scroll to position [159, 0]
click at [68, 83] on input at bounding box center [291, 93] width 495 height 20
click at [60, 83] on input at bounding box center [291, 93] width 495 height 20
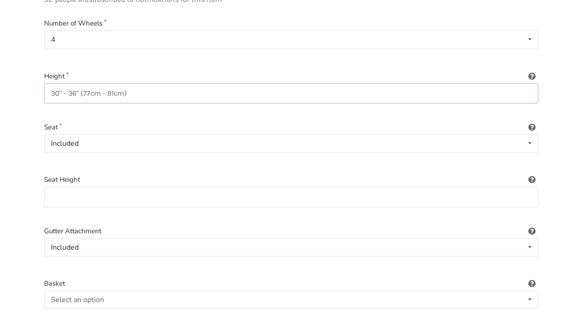
type input "30" - 36" (77cm - 91cm)"
click at [66, 187] on input at bounding box center [291, 197] width 495 height 20
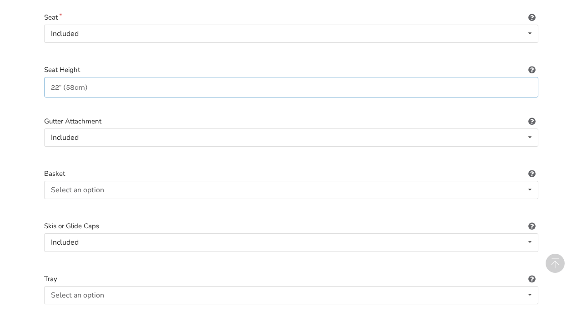
scroll to position [316, 0]
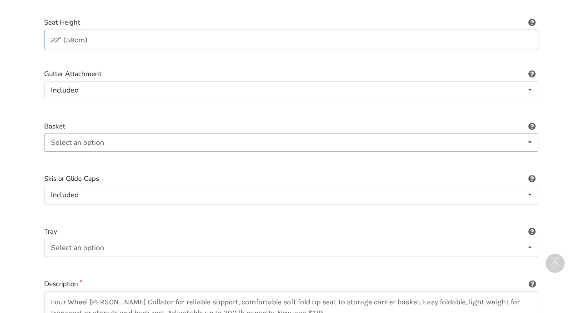
type input "22" (58cm)"
click at [238, 133] on div "Select an option Included Not included" at bounding box center [291, 142] width 495 height 18
click at [226, 151] on div "Included" at bounding box center [292, 160] width 494 height 18
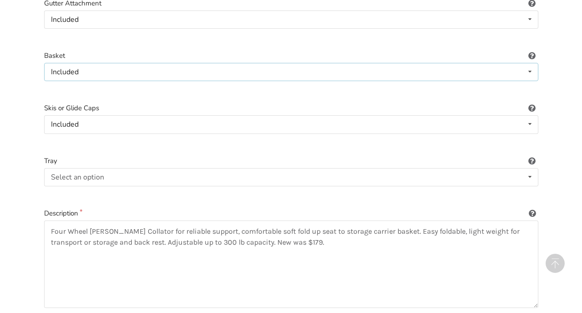
scroll to position [389, 0]
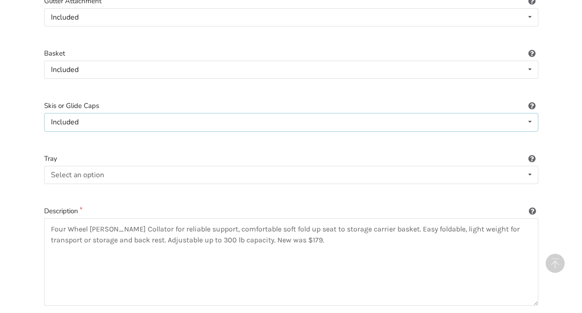
click at [532, 113] on icon at bounding box center [530, 121] width 13 height 17
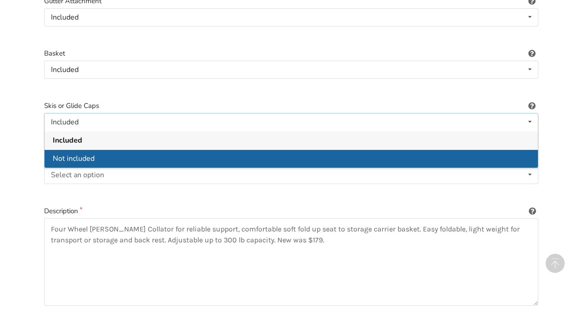
click at [456, 149] on div "Not included" at bounding box center [292, 158] width 494 height 18
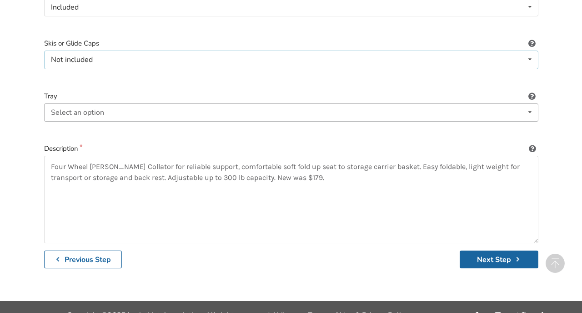
scroll to position [455, 0]
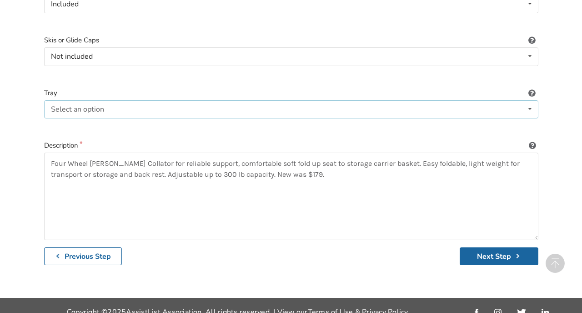
click at [528, 101] on icon at bounding box center [530, 109] width 13 height 17
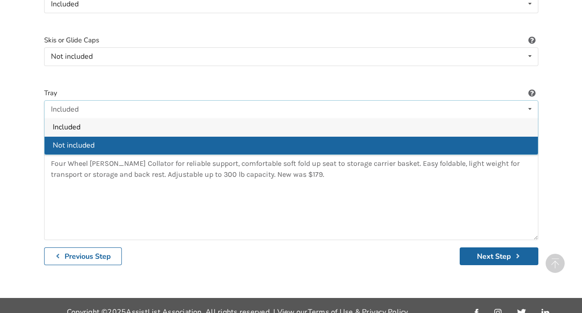
click at [497, 136] on div "Not included" at bounding box center [292, 145] width 494 height 18
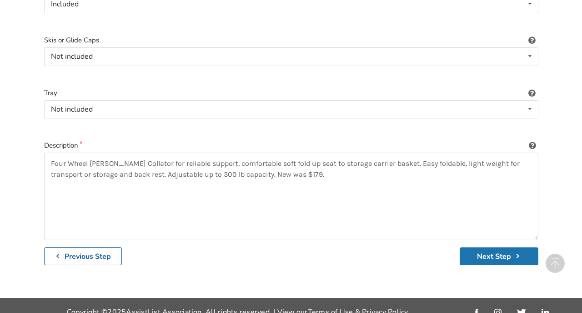
click at [491, 247] on button "Next Step" at bounding box center [499, 256] width 79 height 18
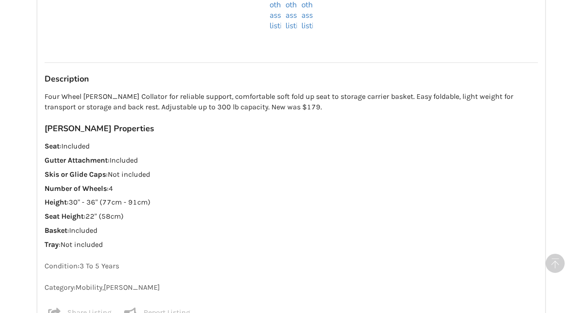
scroll to position [915, 0]
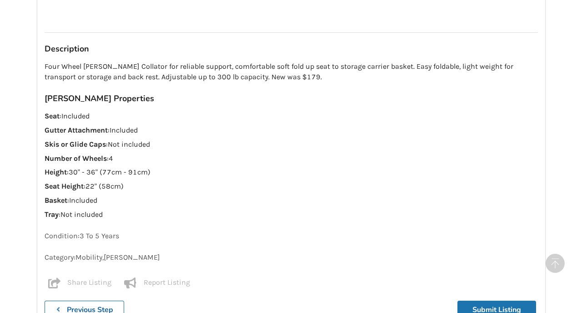
click at [489, 300] on button "Submit Listing" at bounding box center [497, 309] width 79 height 18
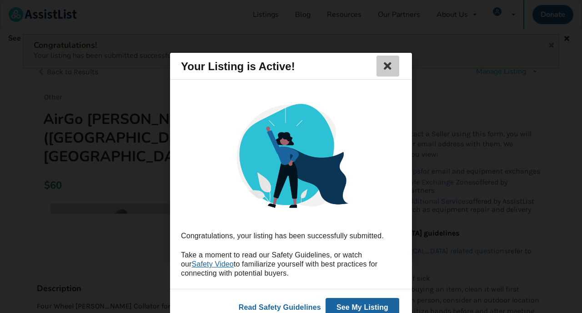
click at [391, 66] on icon at bounding box center [388, 66] width 13 height 11
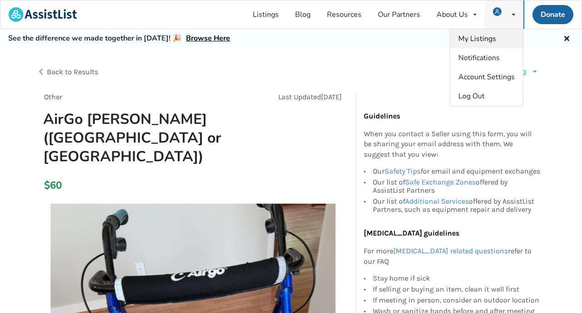
click at [491, 36] on span "My Listings" at bounding box center [478, 39] width 38 height 10
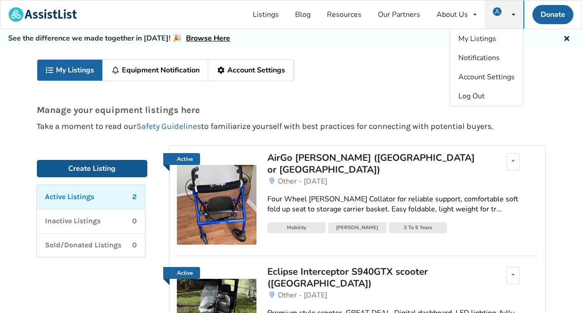
click at [114, 167] on link "Create Listing" at bounding box center [92, 168] width 111 height 17
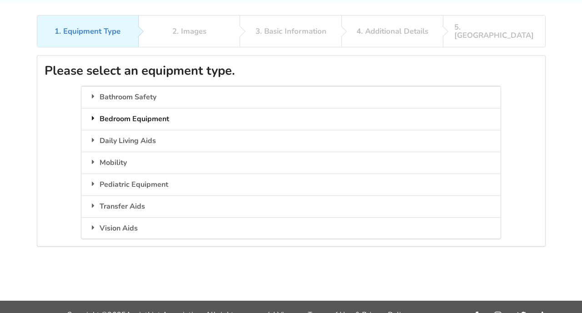
scroll to position [45, 0]
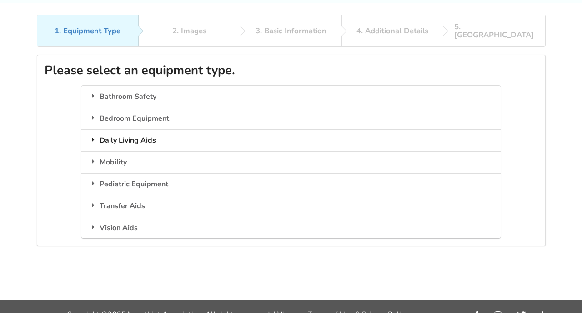
click at [133, 132] on div "Daily Living Aids" at bounding box center [291, 140] width 420 height 22
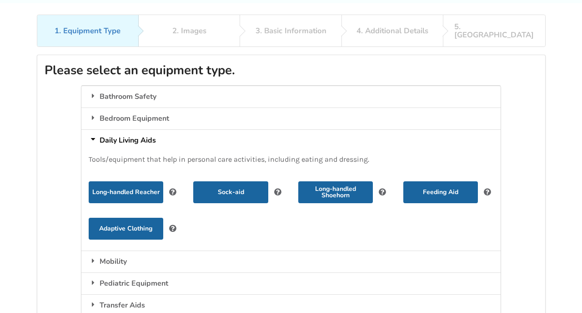
click at [132, 131] on div "Daily Living Aids" at bounding box center [291, 140] width 420 height 22
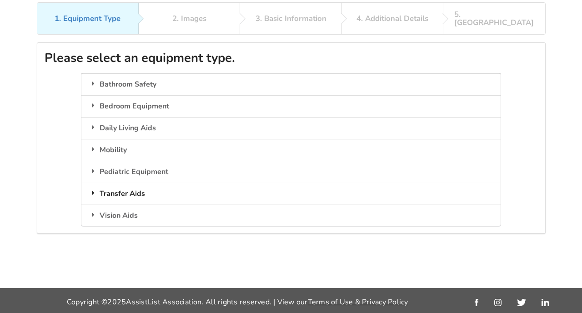
scroll to position [50, 0]
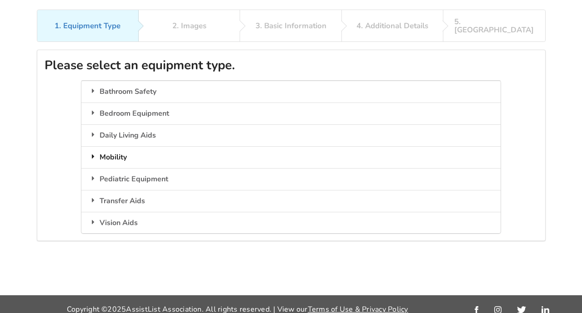
click at [117, 146] on div "Mobility" at bounding box center [291, 157] width 420 height 22
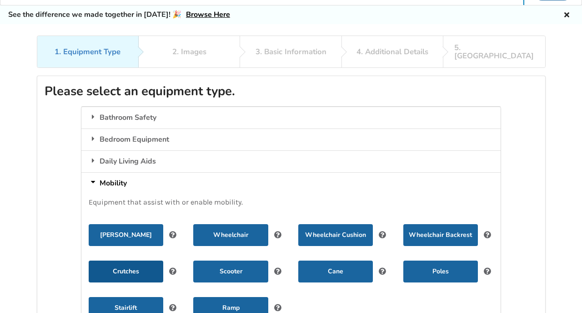
scroll to position [20, 0]
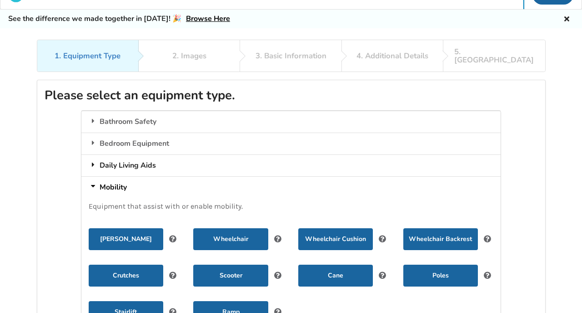
click at [147, 155] on div "Daily Living Aids" at bounding box center [291, 165] width 420 height 22
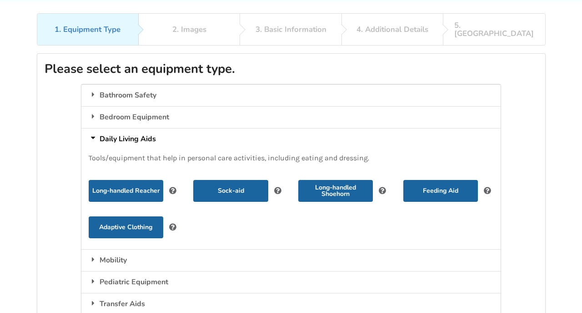
scroll to position [47, 0]
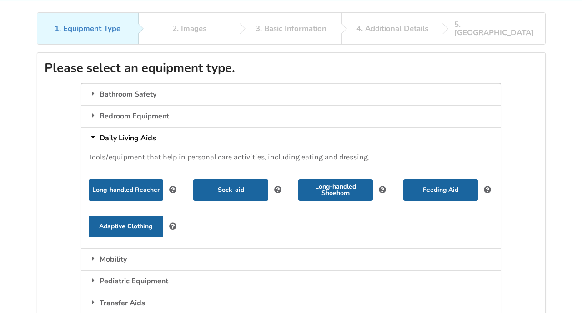
click at [136, 131] on div "Daily Living Aids" at bounding box center [291, 138] width 420 height 22
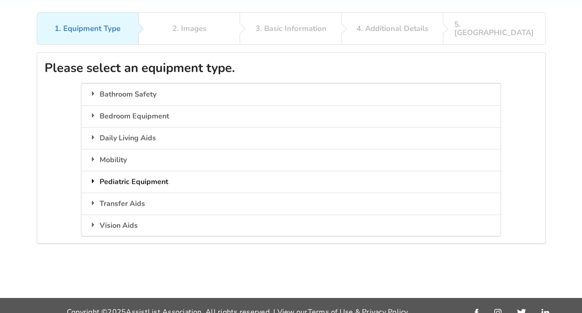
click at [128, 172] on div "Pediatric Equipment" at bounding box center [291, 182] width 420 height 22
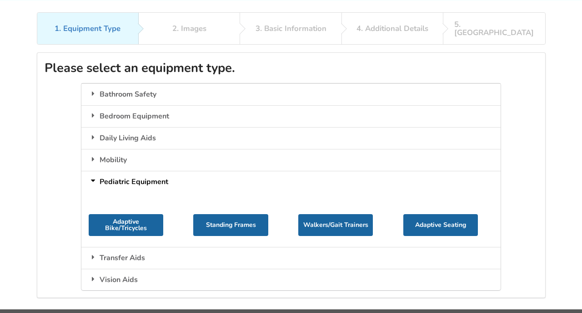
click at [126, 171] on div "Pediatric Equipment" at bounding box center [291, 182] width 420 height 22
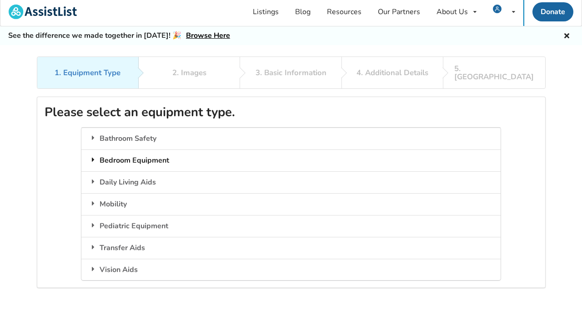
scroll to position [5, 0]
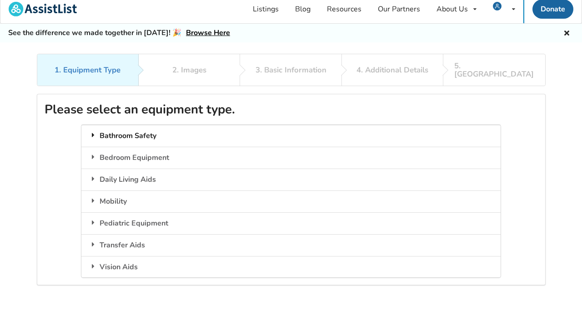
click at [133, 126] on div "Bathroom Safety" at bounding box center [291, 136] width 420 height 22
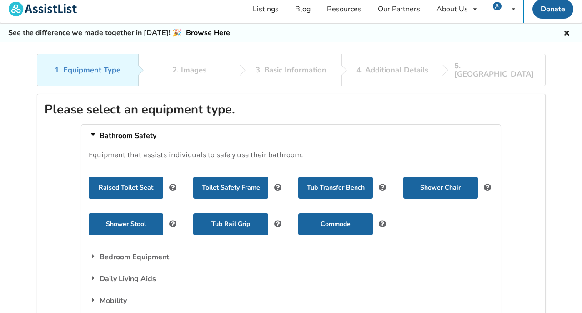
click at [133, 126] on div "Bathroom Safety" at bounding box center [291, 136] width 420 height 22
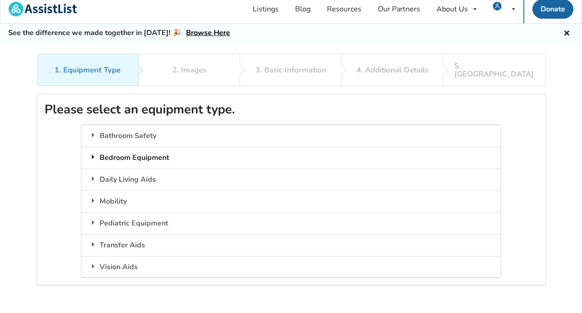
click at [127, 149] on div "Bedroom Equipment" at bounding box center [291, 158] width 420 height 22
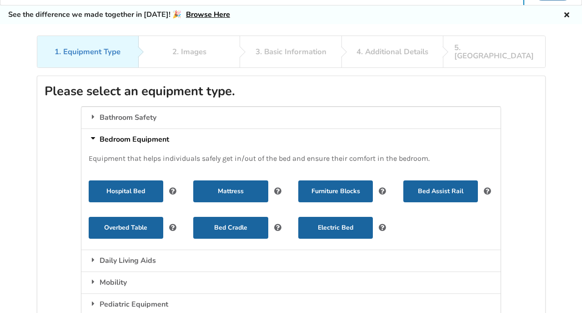
scroll to position [25, 0]
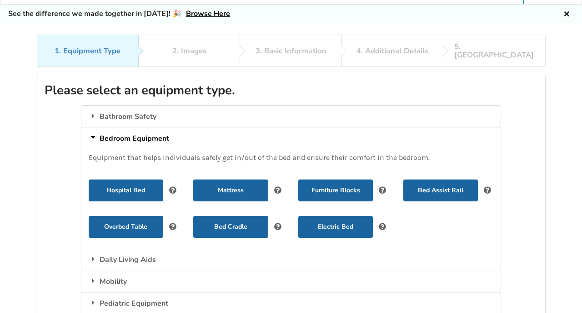
click at [122, 131] on div "Bedroom Equipment" at bounding box center [291, 138] width 420 height 22
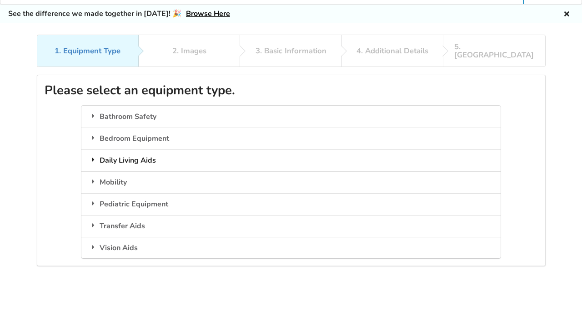
click at [122, 149] on div "Daily Living Aids" at bounding box center [291, 160] width 420 height 22
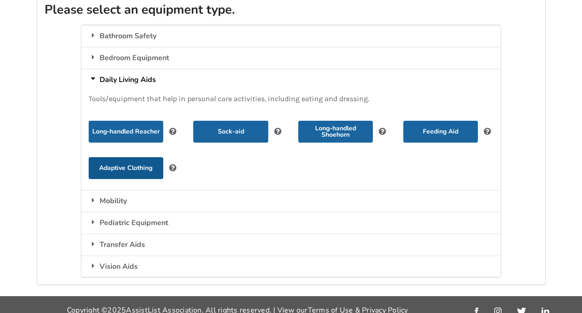
scroll to position [105, 0]
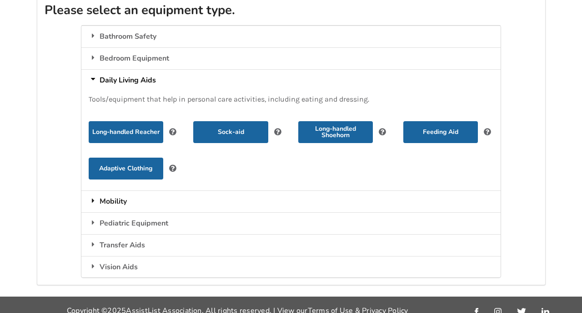
click at [120, 191] on div "Mobility" at bounding box center [291, 201] width 420 height 22
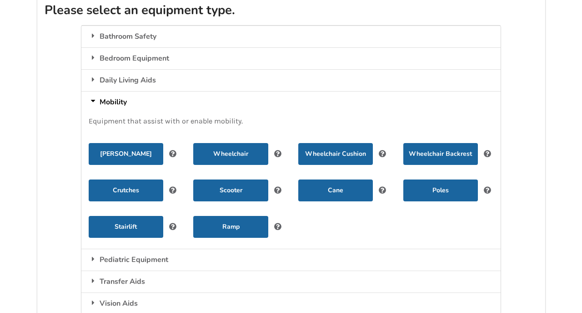
click at [94, 96] on icon at bounding box center [93, 100] width 7 height 9
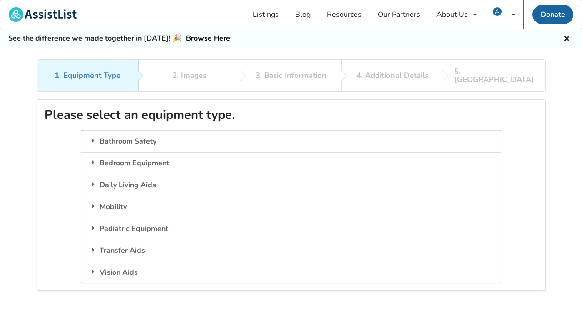
scroll to position [0, 0]
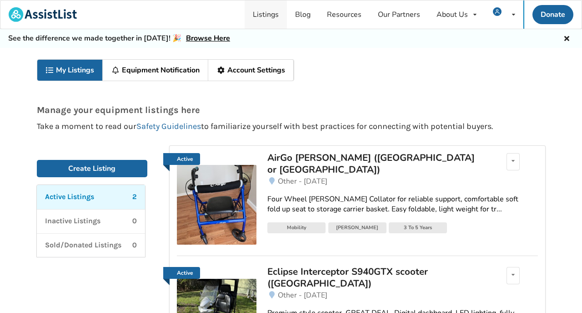
click at [275, 15] on link "Listings" at bounding box center [266, 14] width 42 height 28
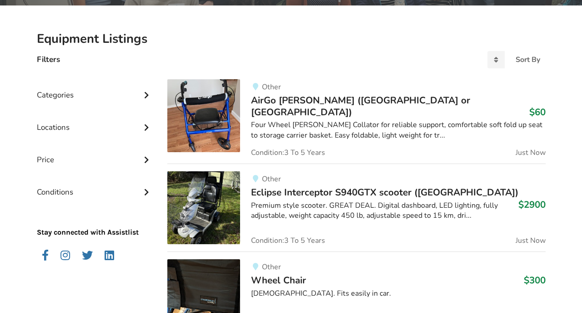
scroll to position [190, 0]
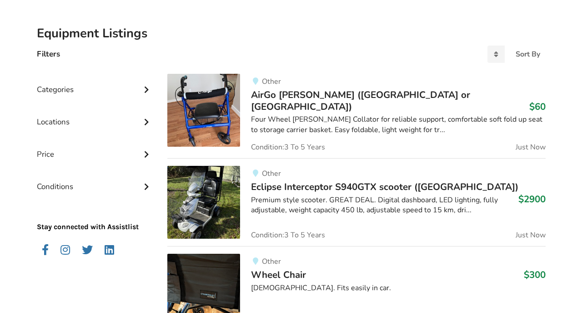
click at [79, 87] on div "Categories" at bounding box center [95, 82] width 116 height 32
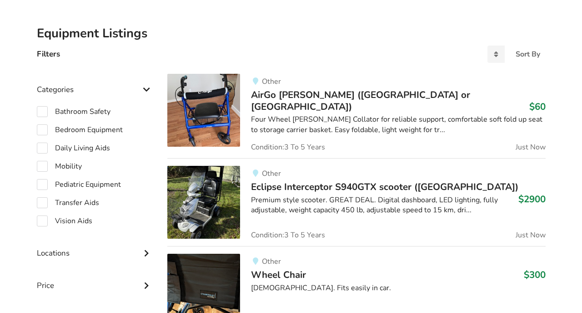
click at [146, 87] on icon at bounding box center [146, 89] width 9 height 8
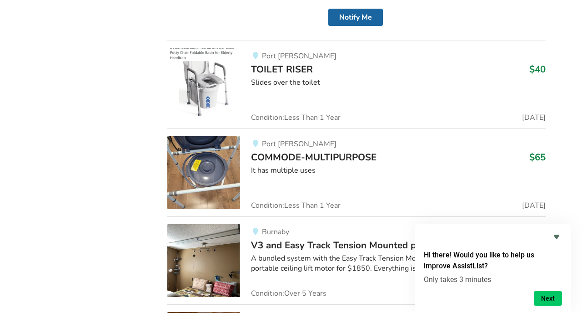
scroll to position [6912, 0]
